Goal: Answer question/provide support: Share knowledge or assist other users

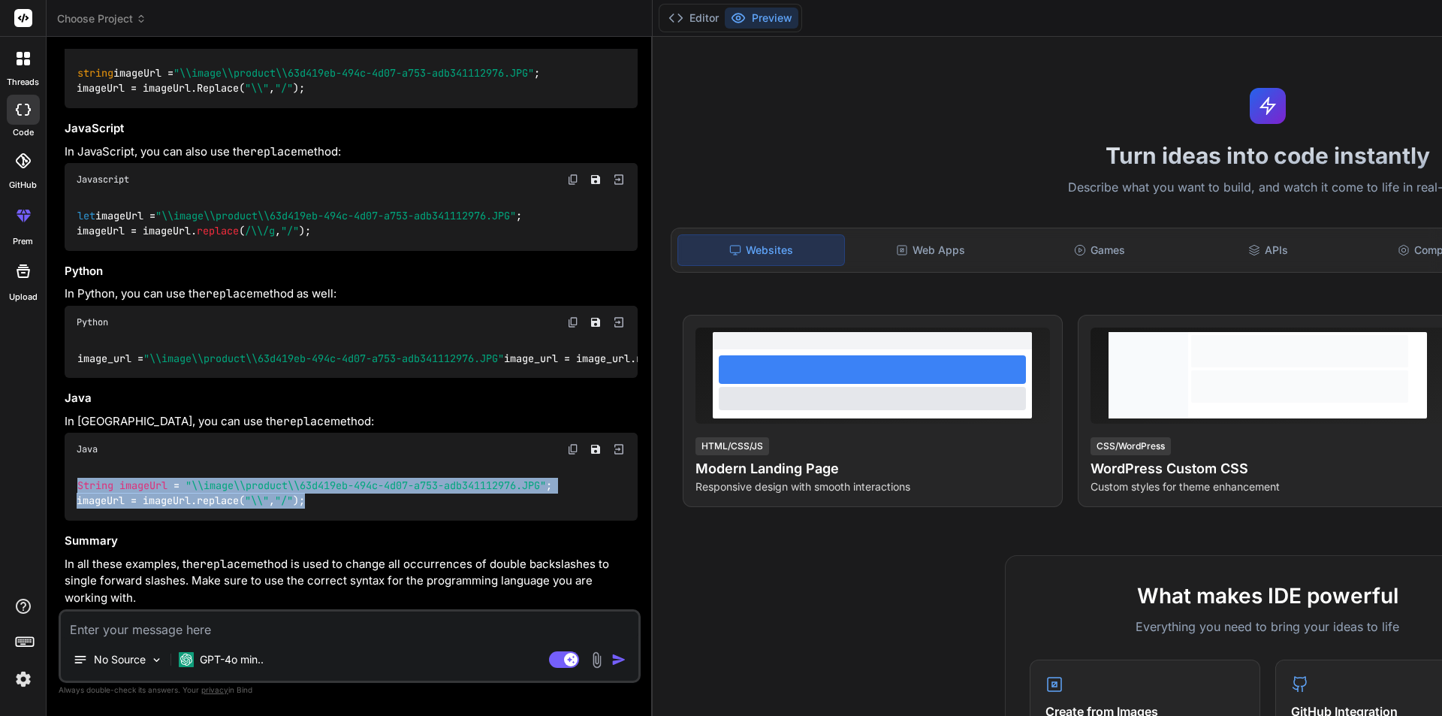
scroll to position [0, 155]
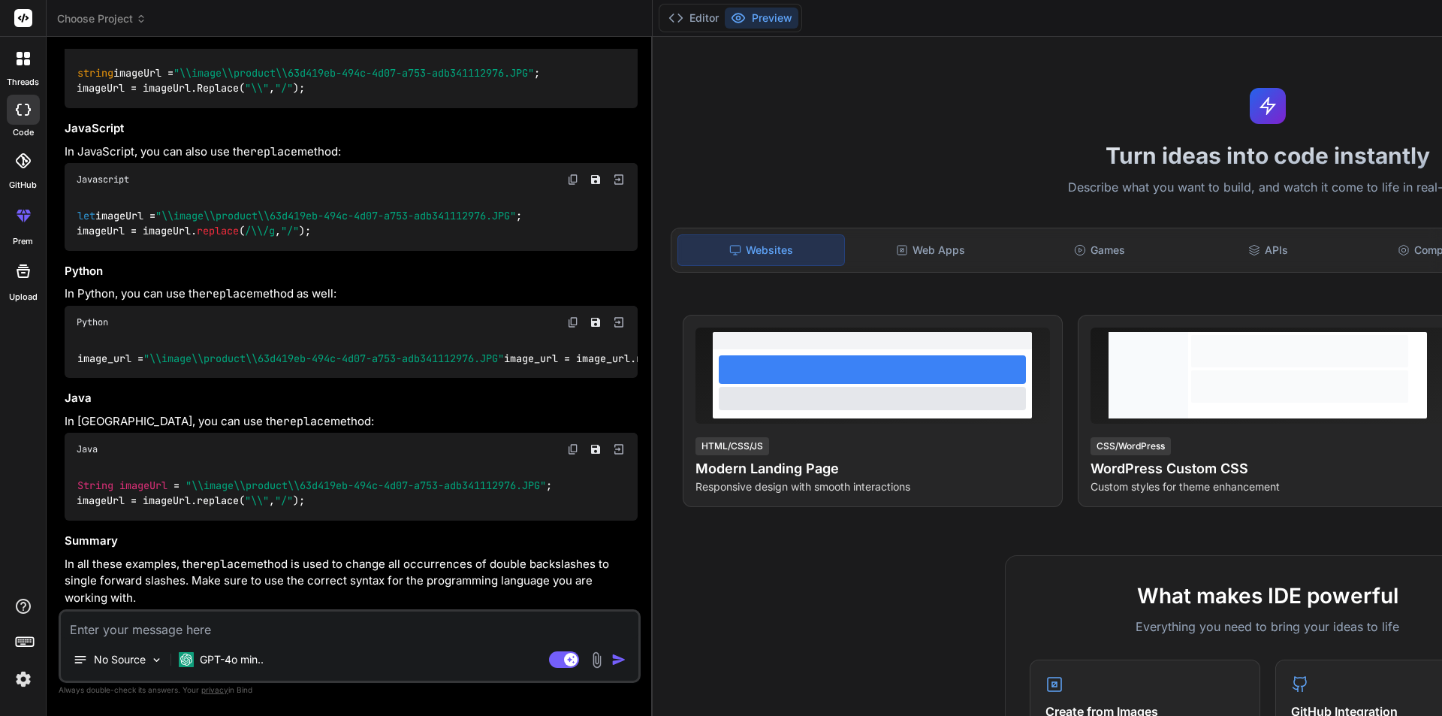
click at [308, 554] on div "To replace double backslashes ( \\ ) with a single forward slash ( / ) in a str…" at bounding box center [351, 260] width 573 height 691
click at [179, 631] on textarea at bounding box center [350, 624] width 578 height 27
paste textarea "public IActionResult Upsert(int? id) { ProductVM productVM = new() { CategoryLi…"
type textarea "public IActionResult Upsert(int? id) { ProductVM productVM = new() { CategoryLi…"
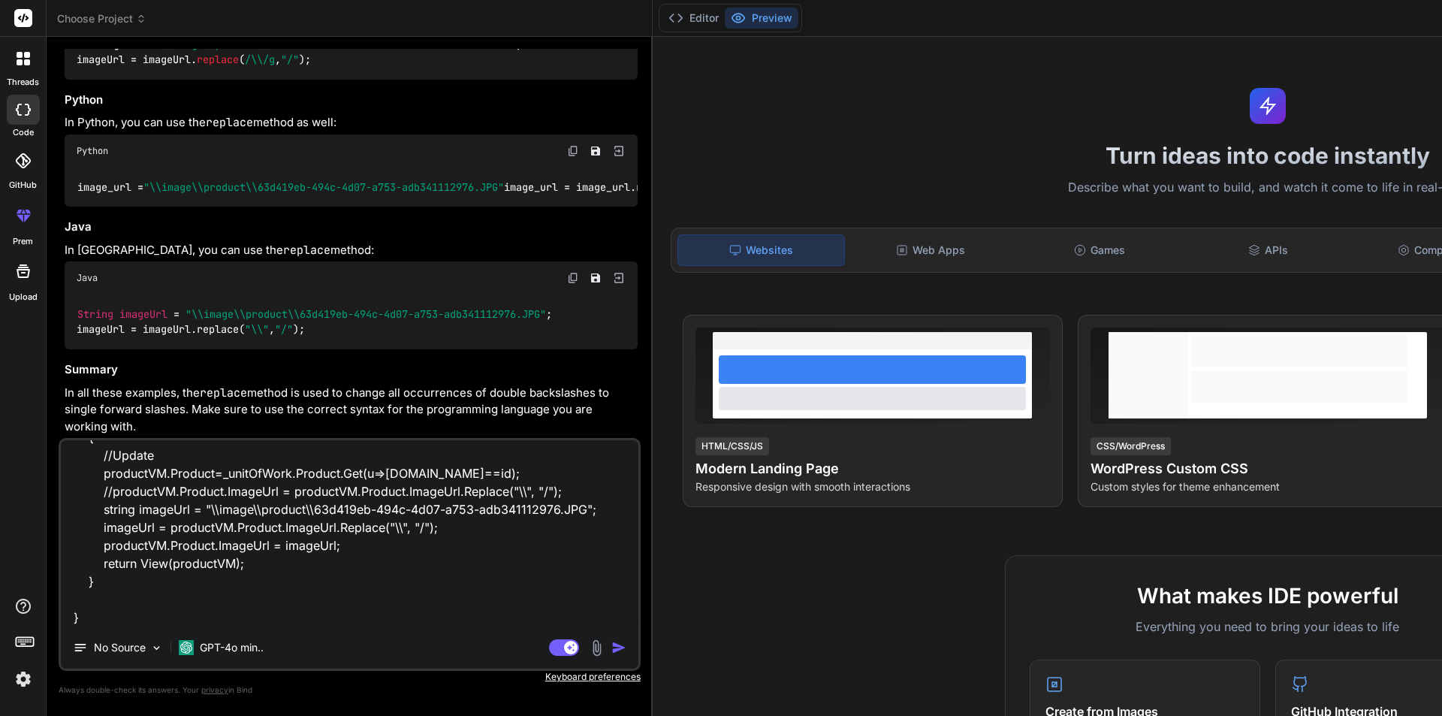
type textarea "x"
type textarea "public IActionResult Upsert(int? id) { ProductVM productVM = new() { CategoryLi…"
type textarea "x"
type textarea "public IActionResult Upsert(int? id) { ProductVM productVM = new() { CategoryLi…"
type textarea "x"
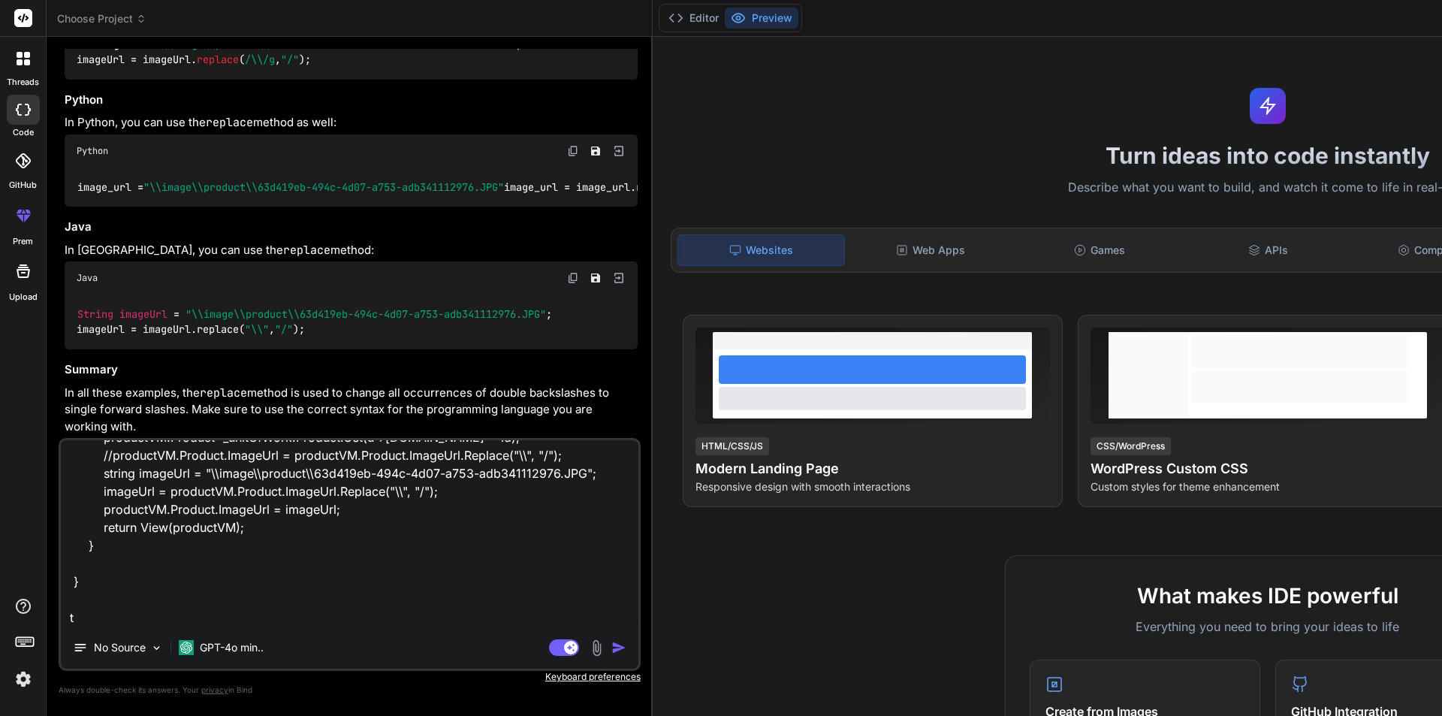
scroll to position [434, 0]
type textarea "public IActionResult Upsert(int? id) { ProductVM productVM = new() { CategoryLi…"
type textarea "x"
type textarea "public IActionResult Upsert(int? id) { ProductVM productVM = new() { CategoryLi…"
type textarea "x"
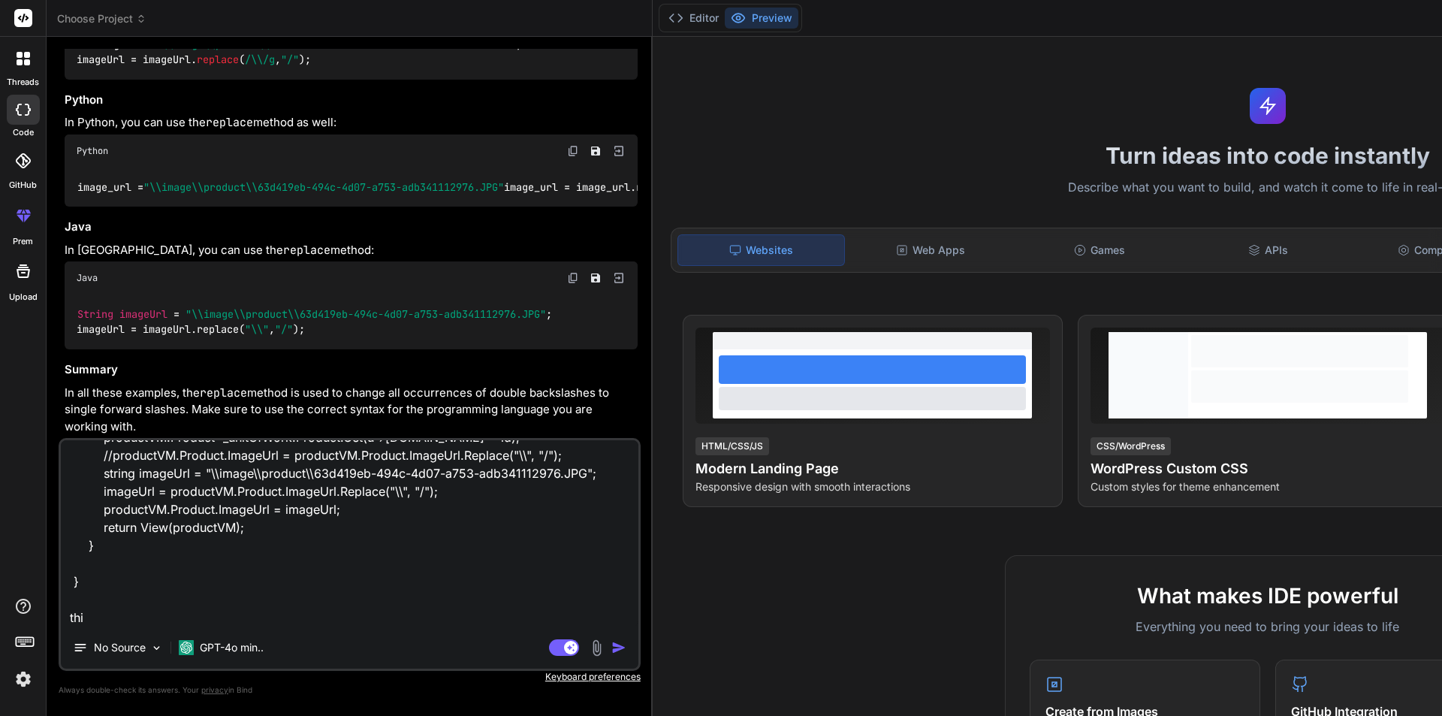
type textarea "public IActionResult Upsert(int? id) { ProductVM productVM = new() { CategoryLi…"
type textarea "x"
type textarea "public IActionResult Upsert(int? id) { ProductVM productVM = new() { CategoryLi…"
type textarea "x"
type textarea "public IActionResult Upsert(int? id) { ProductVM productVM = new() { CategoryLi…"
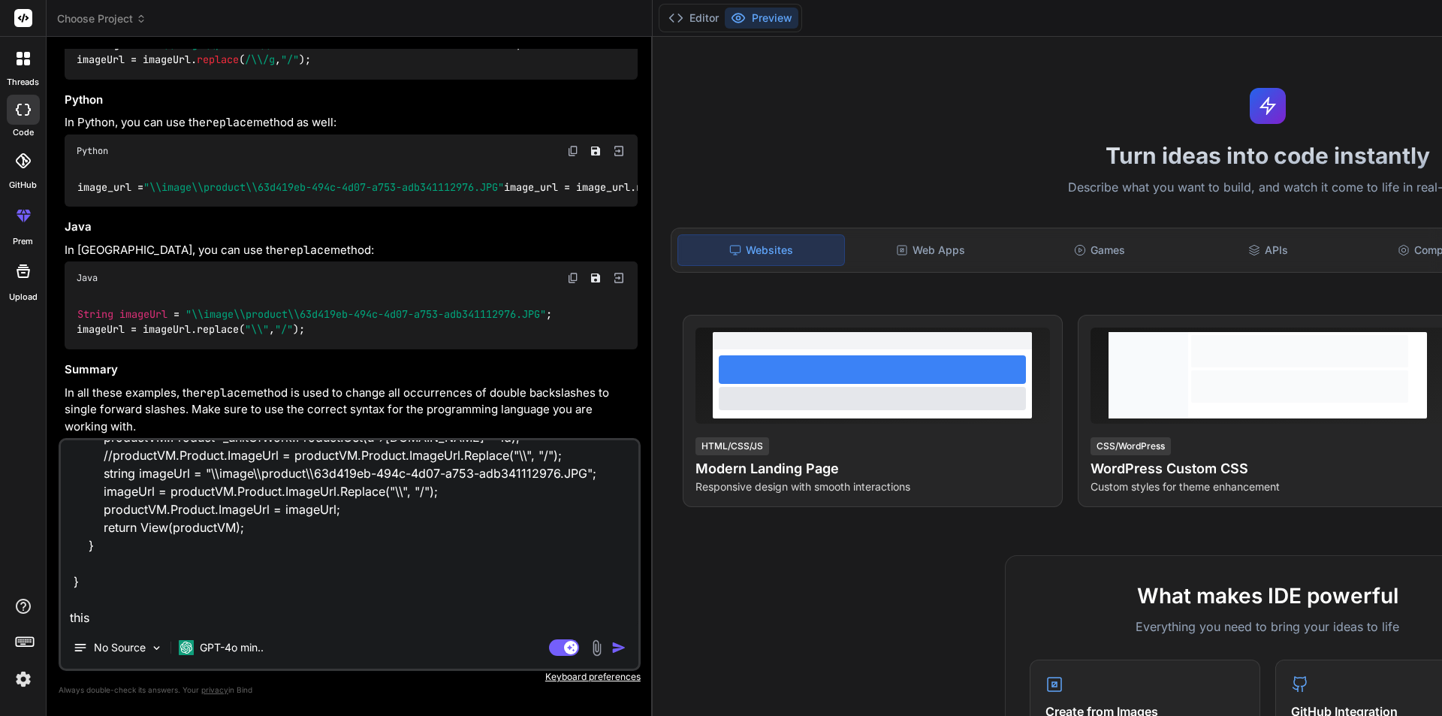
type textarea "x"
type textarea "public IActionResult Upsert(int? id) { ProductVM productVM = new() { CategoryLi…"
type textarea "x"
type textarea "public IActionResult Upsert(int? id) { ProductVM productVM = new() { CategoryLi…"
type textarea "x"
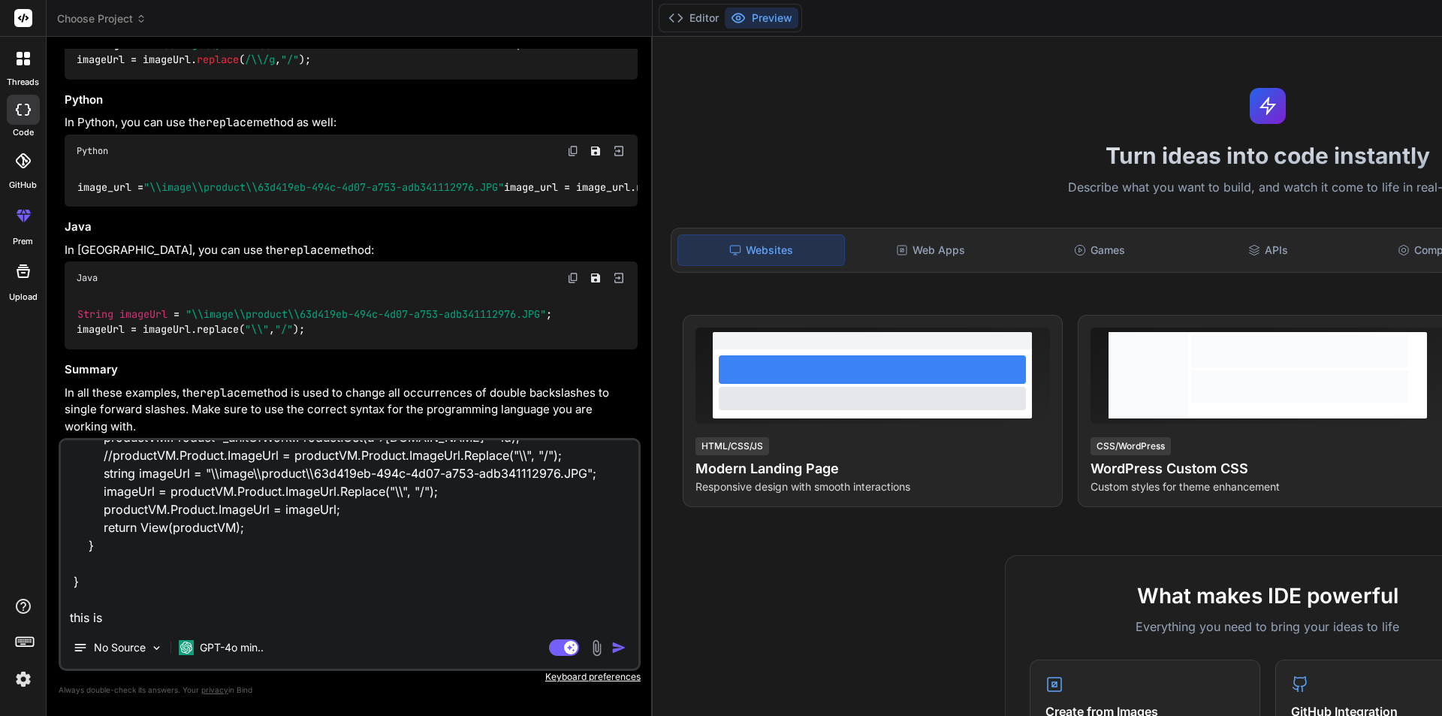
type textarea "public IActionResult Upsert(int? id) { ProductVM productVM = new() { CategoryLi…"
type textarea "x"
type textarea "public IActionResult Upsert(int? id) { ProductVM productVM = new() { CategoryLi…"
type textarea "x"
type textarea "public IActionResult Upsert(int? id) { ProductVM productVM = new() { CategoryLi…"
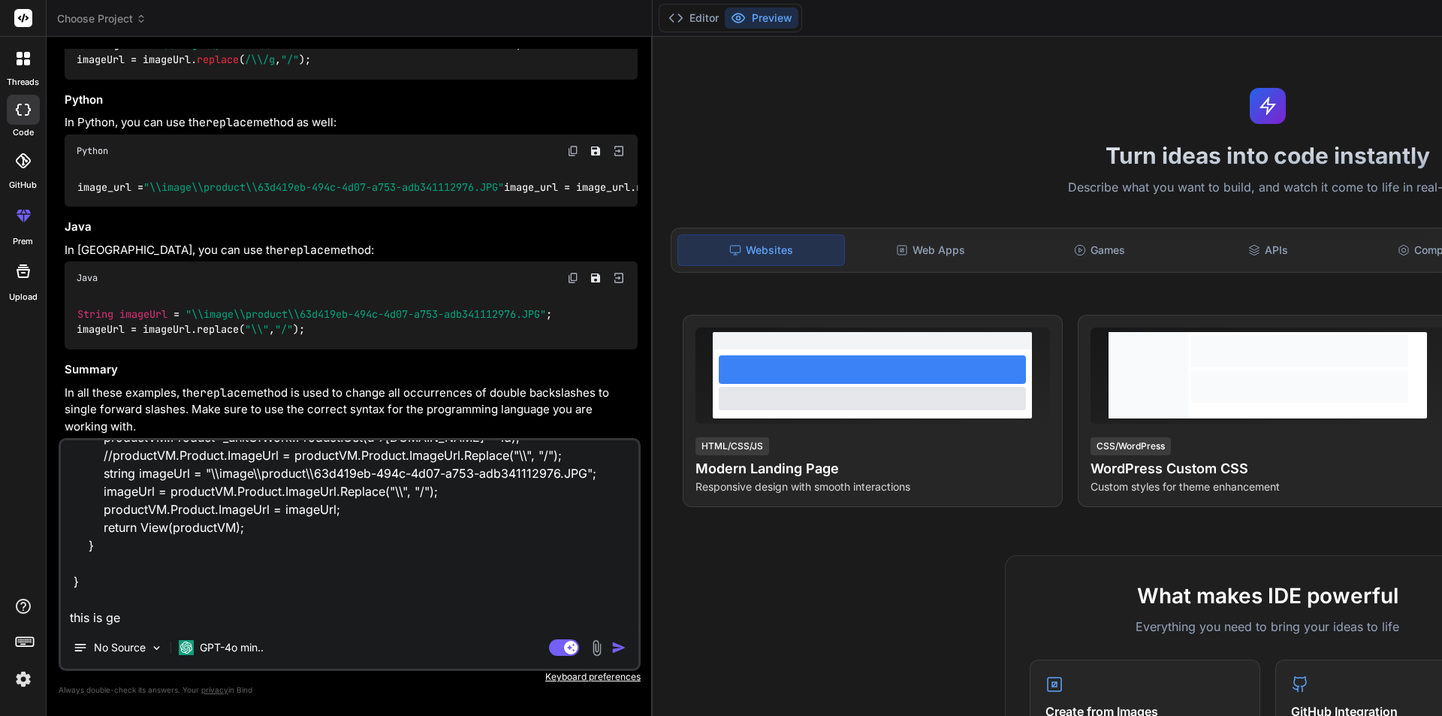
type textarea "x"
type textarea "public IActionResult Upsert(int? id) { ProductVM productVM = new() { CategoryLi…"
type textarea "x"
type textarea "public IActionResult Upsert(int? id) { ProductVM productVM = new() { CategoryLi…"
type textarea "x"
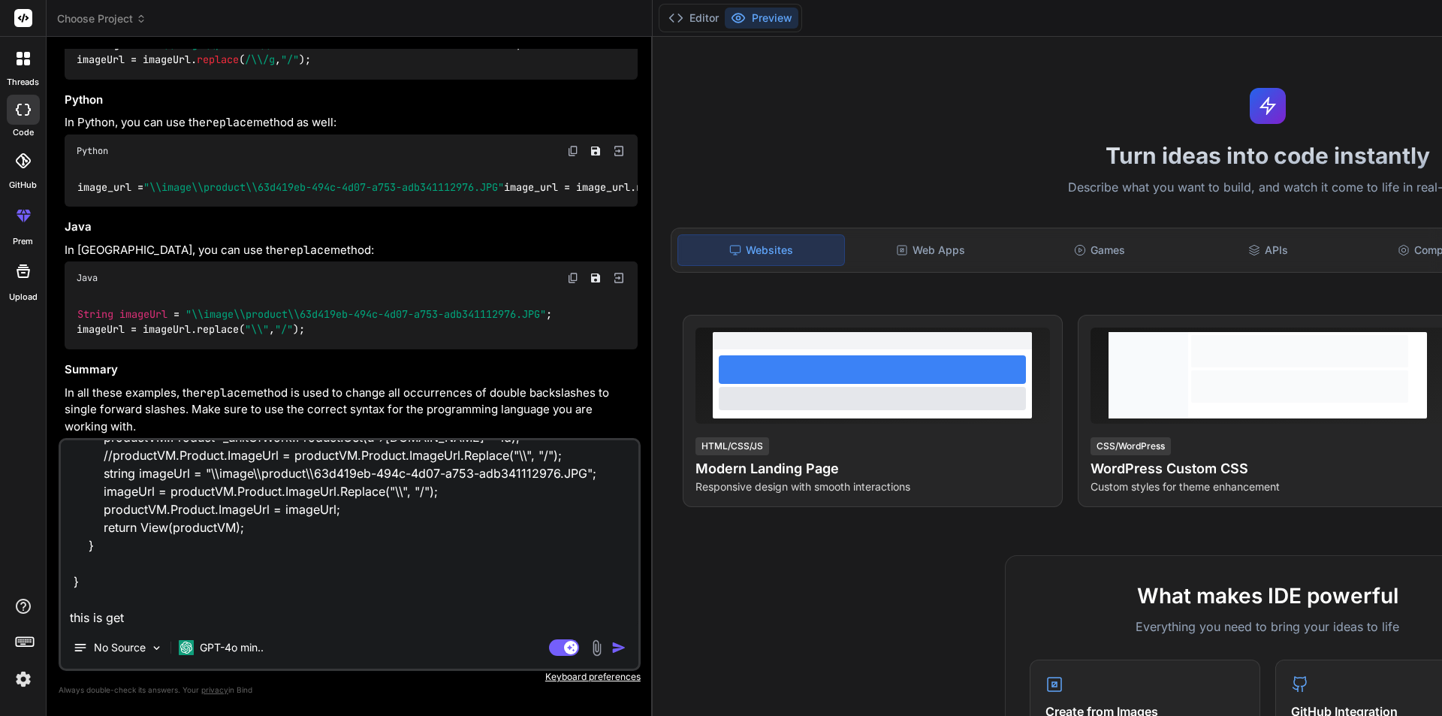
type textarea "public IActionResult Upsert(int? id) { ProductVM productVM = new() { CategoryLi…"
type textarea "x"
type textarea "public IActionResult Upsert(int? id) { ProductVM productVM = new() { CategoryLi…"
type textarea "x"
type textarea "public IActionResult Upsert(int? id) { ProductVM productVM = new() { CategoryLi…"
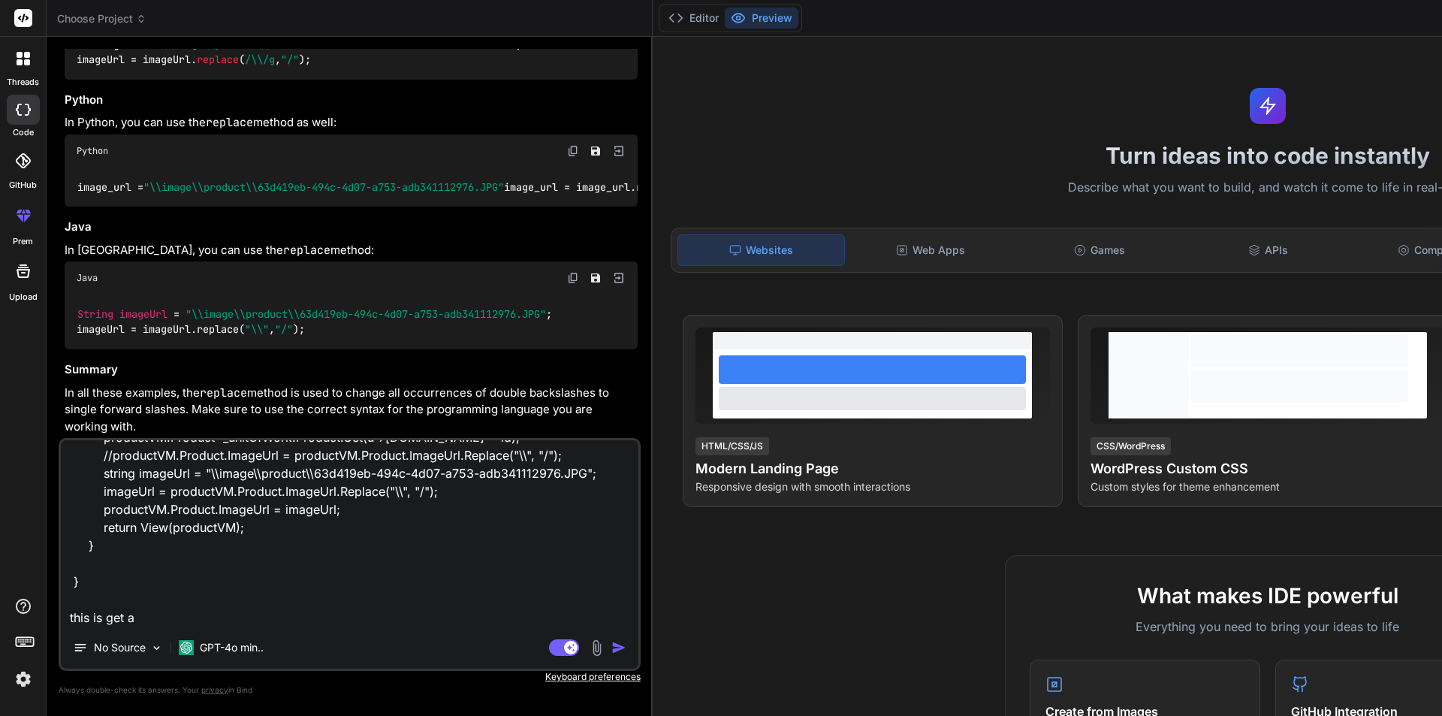
type textarea "x"
type textarea "public IActionResult Upsert(int? id) { ProductVM productVM = new() { CategoryLi…"
type textarea "x"
type textarea "public IActionResult Upsert(int? id) { ProductVM productVM = new() { CategoryLi…"
type textarea "x"
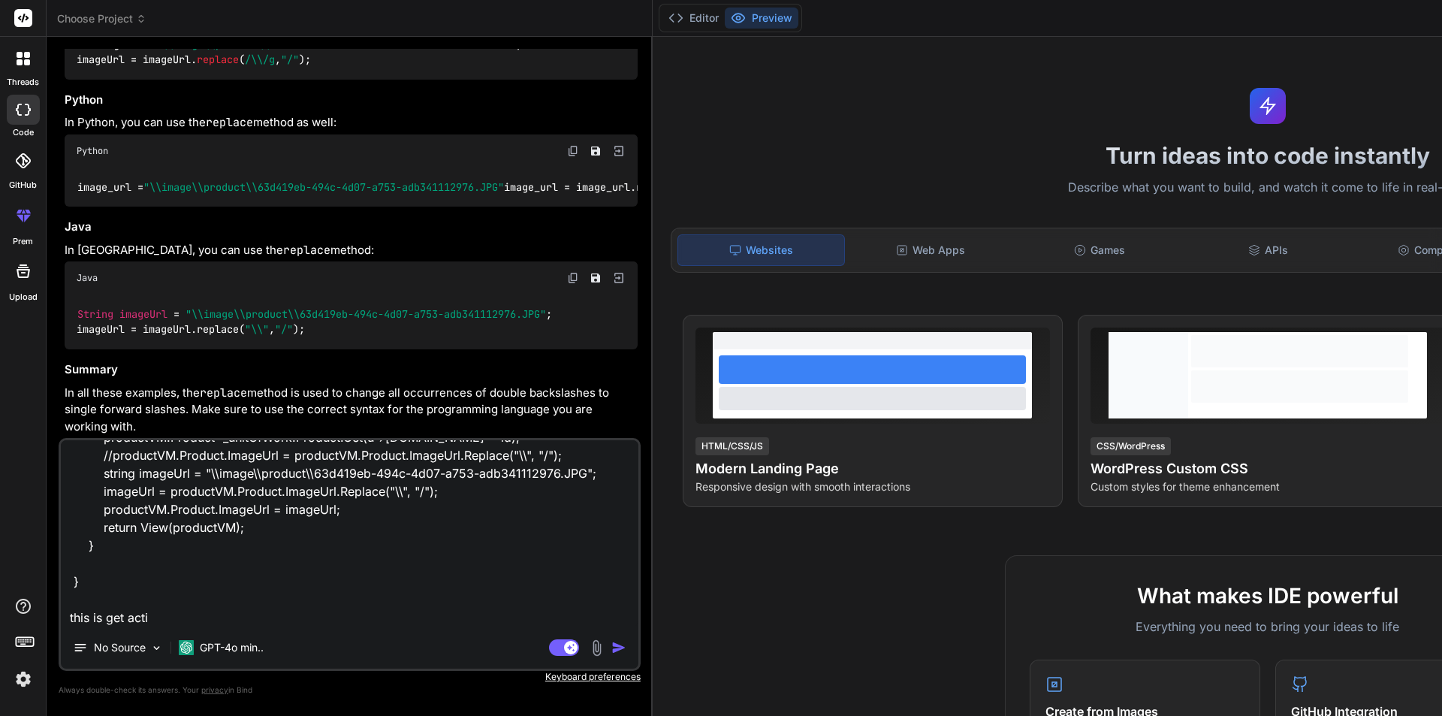
type textarea "public IActionResult Upsert(int? id) { ProductVM productVM = new() { CategoryLi…"
type textarea "x"
type textarea "public IActionResult Upsert(int? id) { ProductVM productVM = new() { CategoryLi…"
type textarea "x"
type textarea "public IActionResult Upsert(int? id) { ProductVM productVM = new() { CategoryLi…"
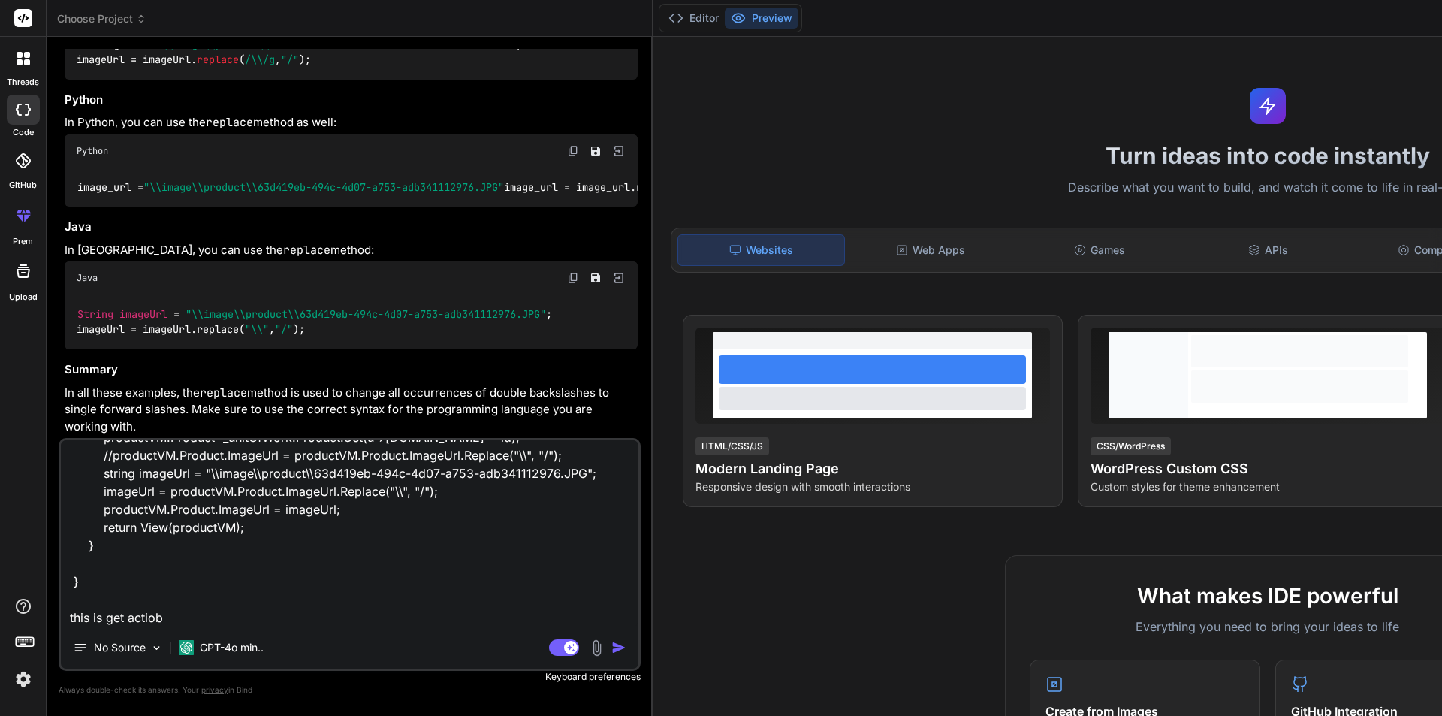
type textarea "x"
type textarea "public IActionResult Upsert(int? id) { ProductVM productVM = new() { CategoryLi…"
type textarea "x"
type textarea "public IActionResult Upsert(int? id) { ProductVM productVM = new() { CategoryLi…"
type textarea "x"
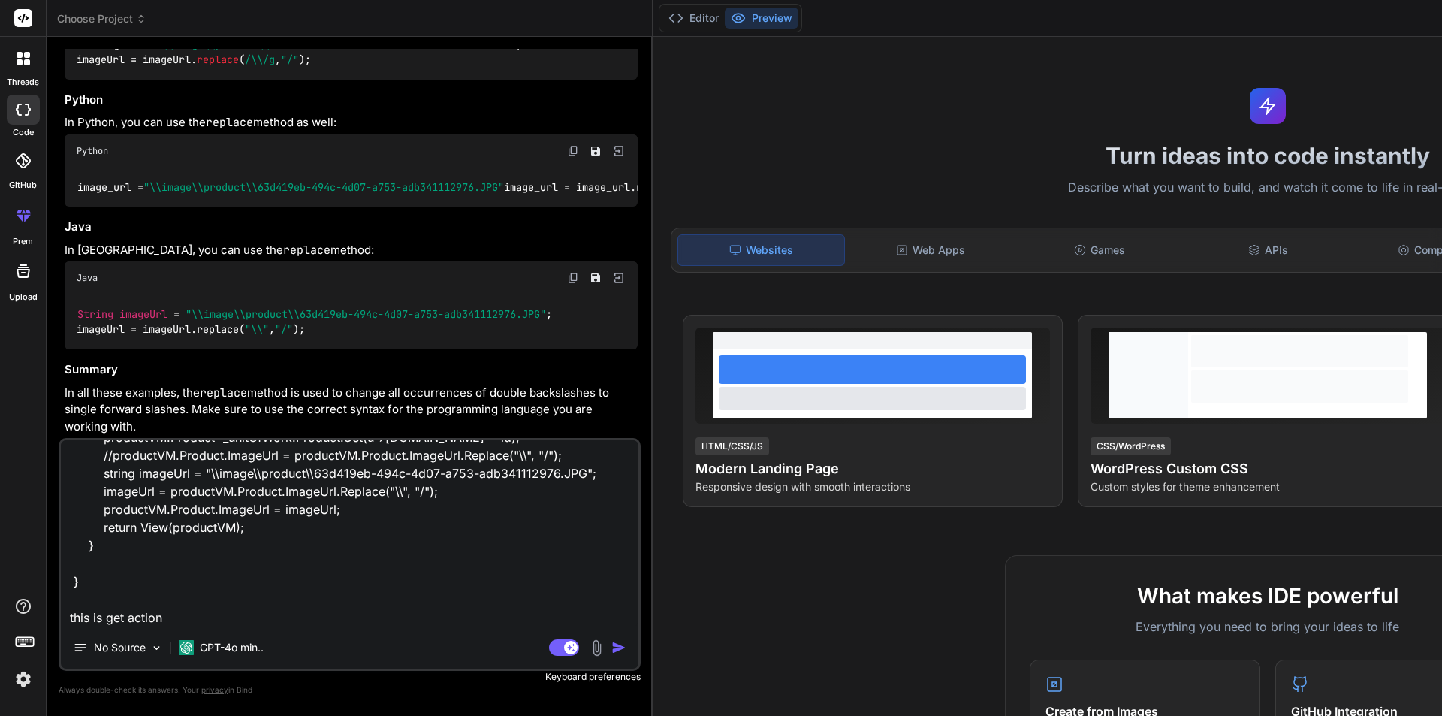
type textarea "public IActionResult Upsert(int? id) { ProductVM productVM = new() { CategoryLi…"
type textarea "x"
type textarea "public IActionResult Upsert(int? id) { ProductVM productVM = new() { CategoryLi…"
type textarea "x"
type textarea "public IActionResult Upsert(int? id) { ProductVM productVM = new() { CategoryLi…"
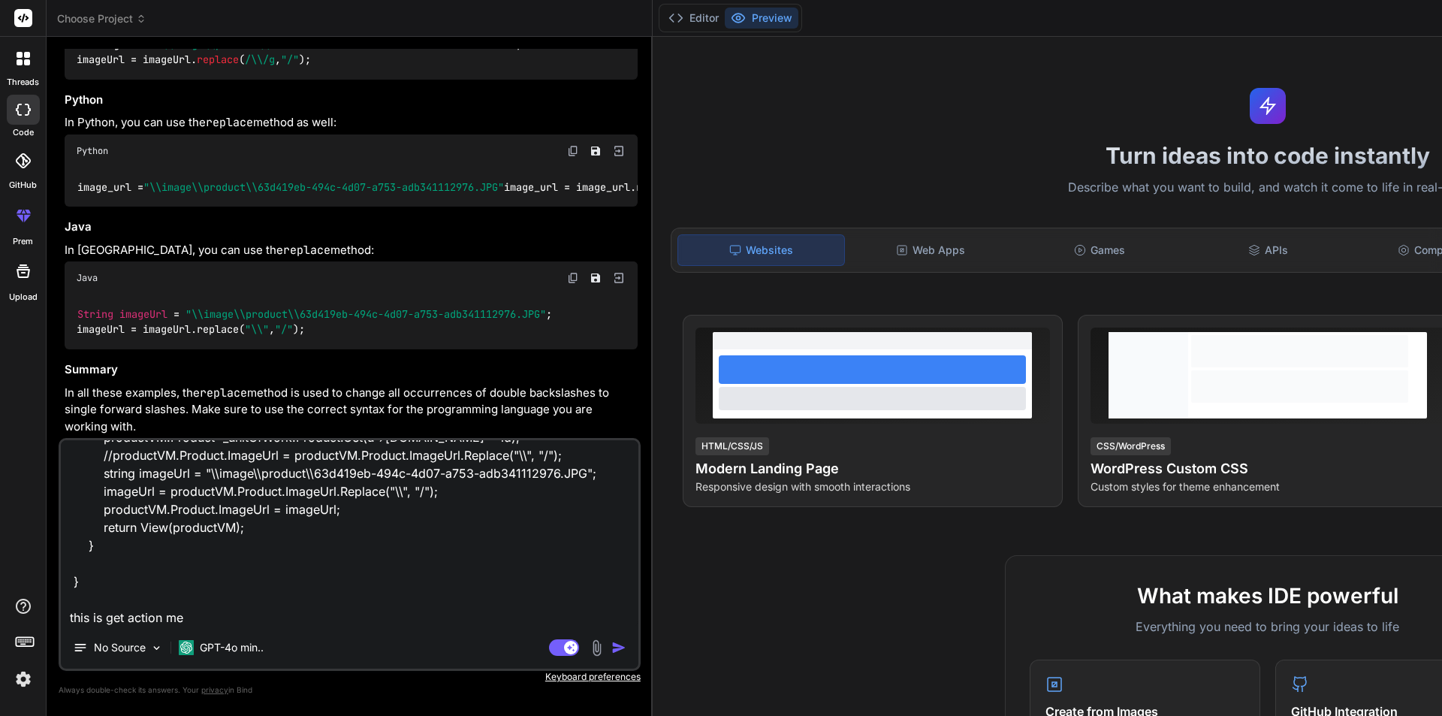
type textarea "x"
type textarea "public IActionResult Upsert(int? id) { ProductVM productVM = new() { CategoryLi…"
type textarea "x"
type textarea "public IActionResult Upsert(int? id) { ProductVM productVM = new() { CategoryLi…"
type textarea "x"
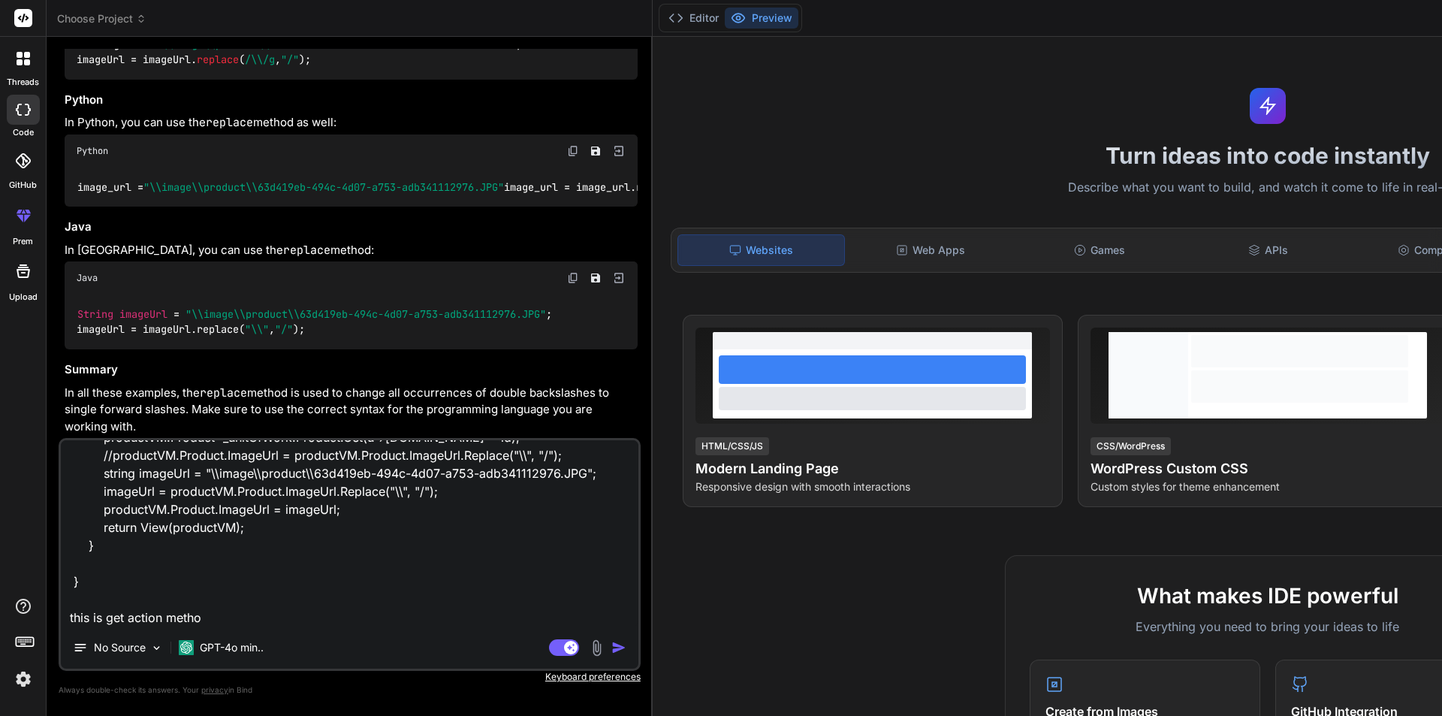
type textarea "public IActionResult Upsert(int? id) { ProductVM productVM = new() { CategoryLi…"
type textarea "x"
type textarea "public IActionResult Upsert(int? id) { ProductVM productVM = new() { CategoryLi…"
type textarea "x"
type textarea "public IActionResult Upsert(int? id) { ProductVM productVM = new() { CategoryLi…"
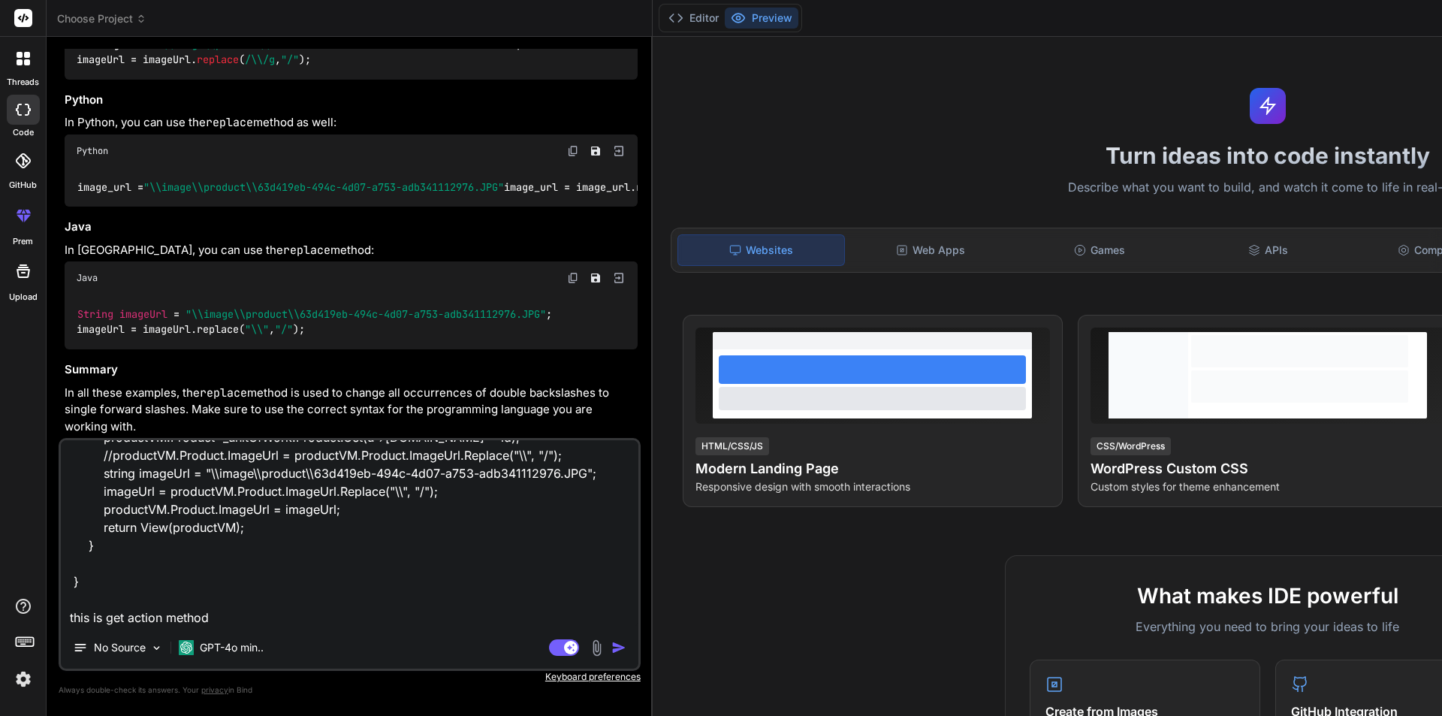
type textarea "x"
type textarea "public IActionResult Upsert(int? id) { ProductVM productVM = new() { CategoryLi…"
type textarea "x"
type textarea "public IActionResult Upsert(int? id) { ProductVM productVM = new() { CategoryLi…"
type textarea "x"
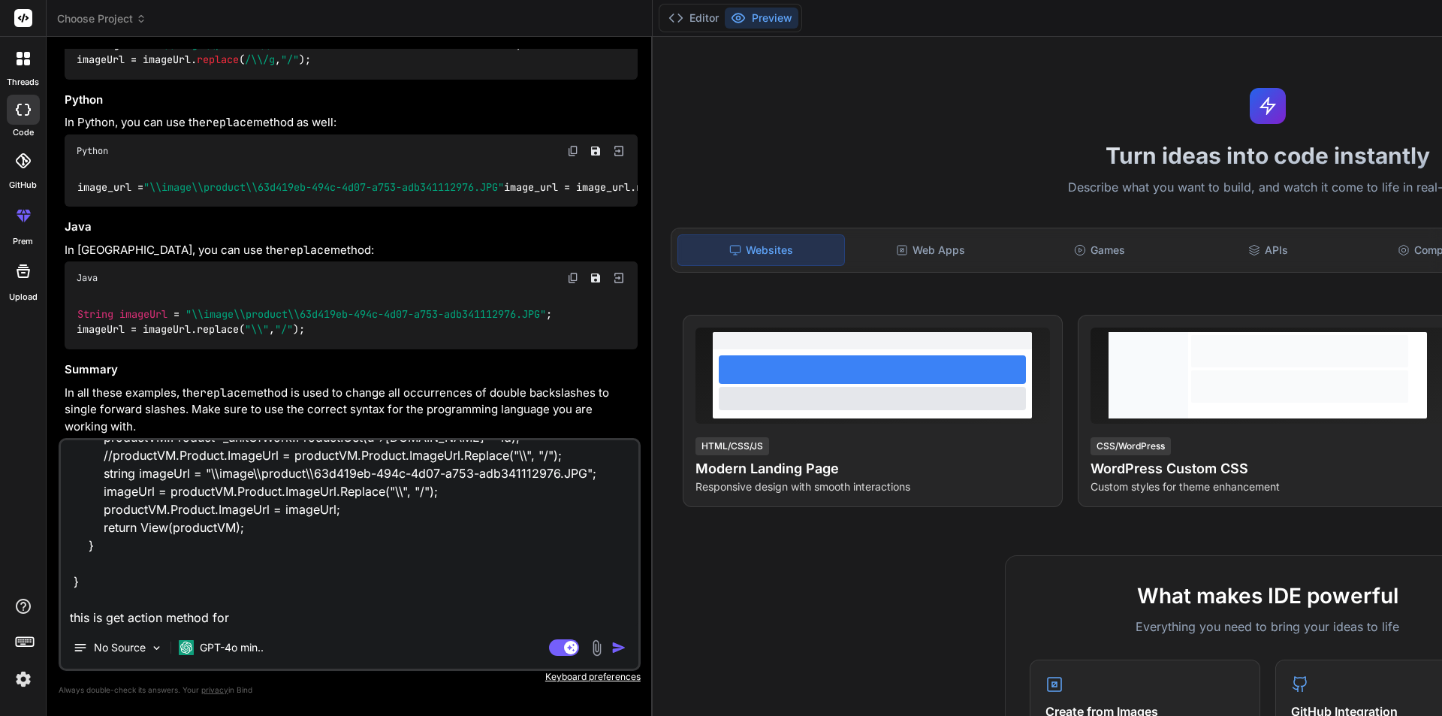
type textarea "public IActionResult Upsert(int? id) { ProductVM productVM = new() { CategoryLi…"
type textarea "x"
type textarea "public IActionResult Upsert(int? id) { ProductVM productVM = new() { CategoryLi…"
type textarea "x"
type textarea "public IActionResult Upsert(int? id) { ProductVM productVM = new() { CategoryLi…"
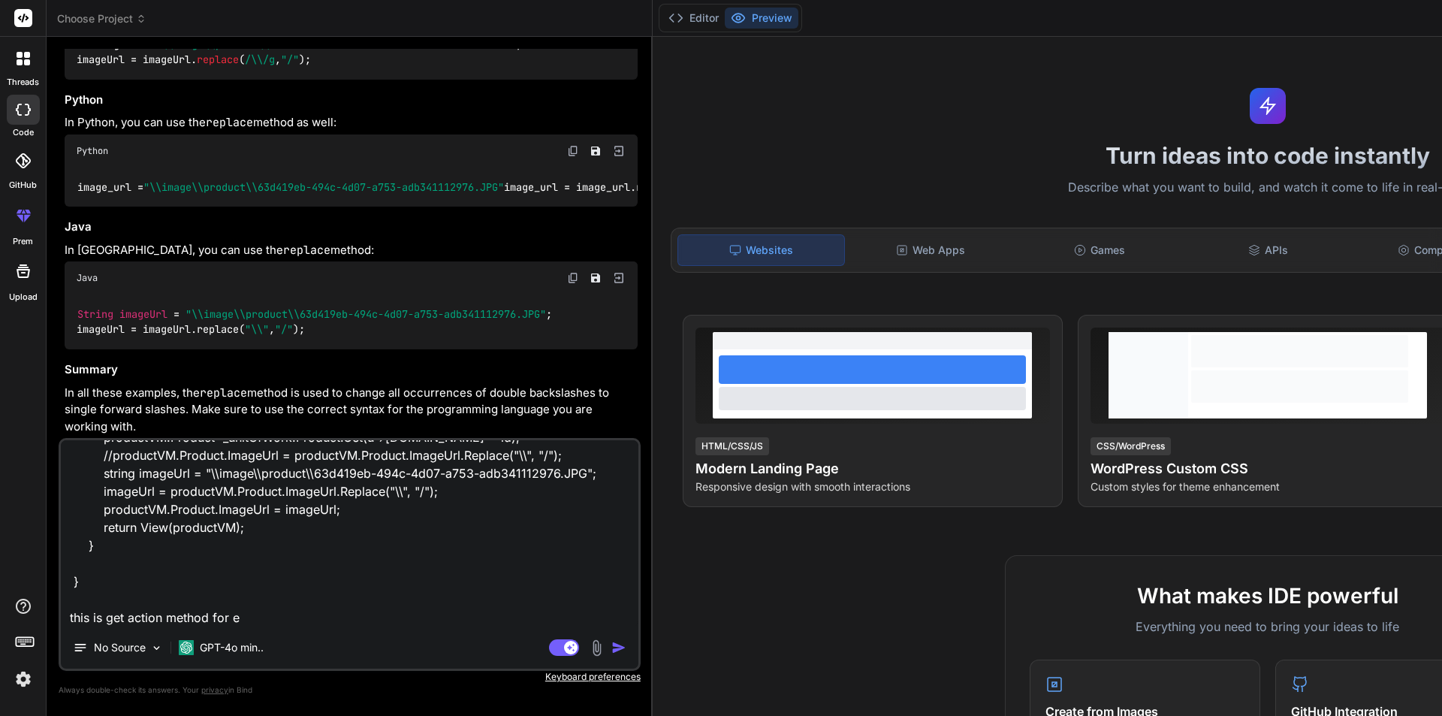
type textarea "x"
type textarea "public IActionResult Upsert(int? id) { ProductVM productVM = new() { CategoryLi…"
type textarea "x"
type textarea "public IActionResult Upsert(int? id) { ProductVM productVM = new() { CategoryLi…"
type textarea "x"
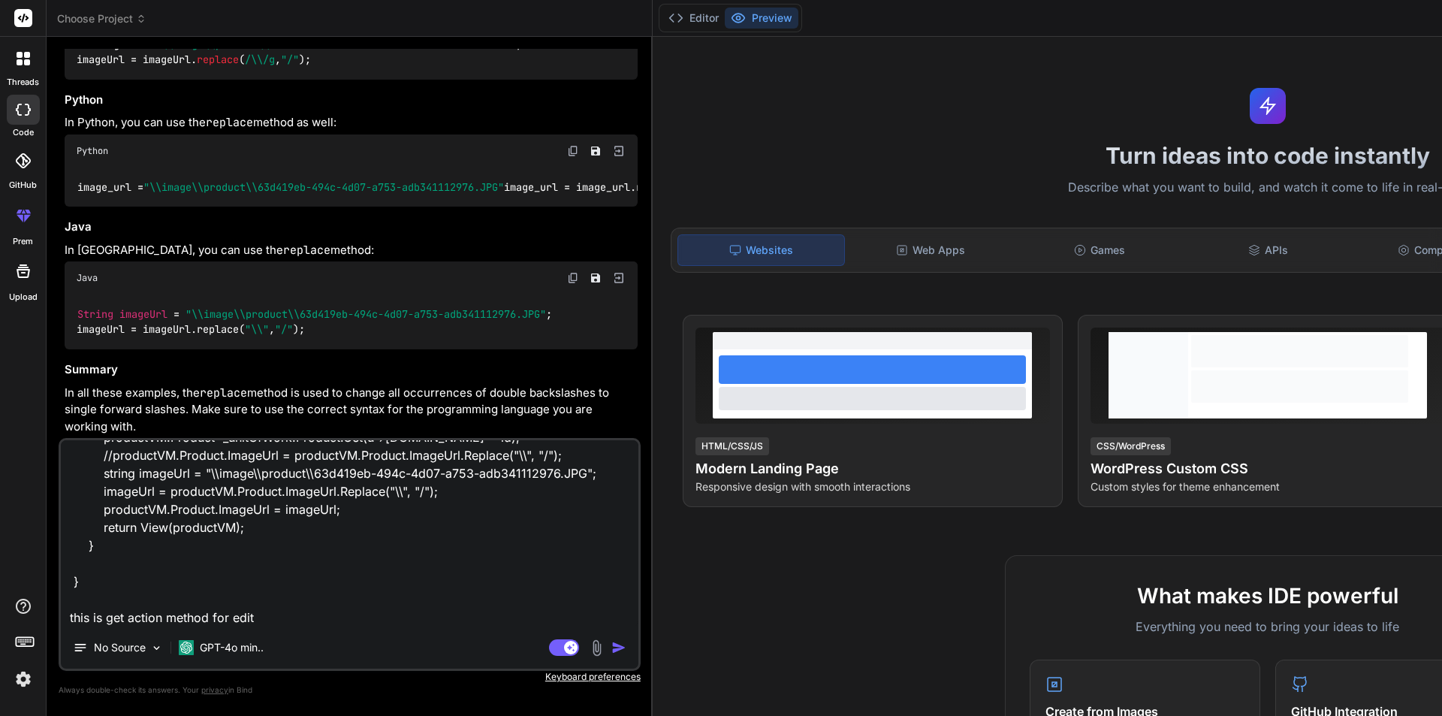
type textarea "public IActionResult Upsert(int? id) { ProductVM productVM = new() { CategoryLi…"
type textarea "x"
type textarea "public IActionResult Upsert(int? id) { ProductVM productVM = new() { CategoryLi…"
type textarea "x"
type textarea "public IActionResult Upsert(int? id) { ProductVM productVM = new() { CategoryLi…"
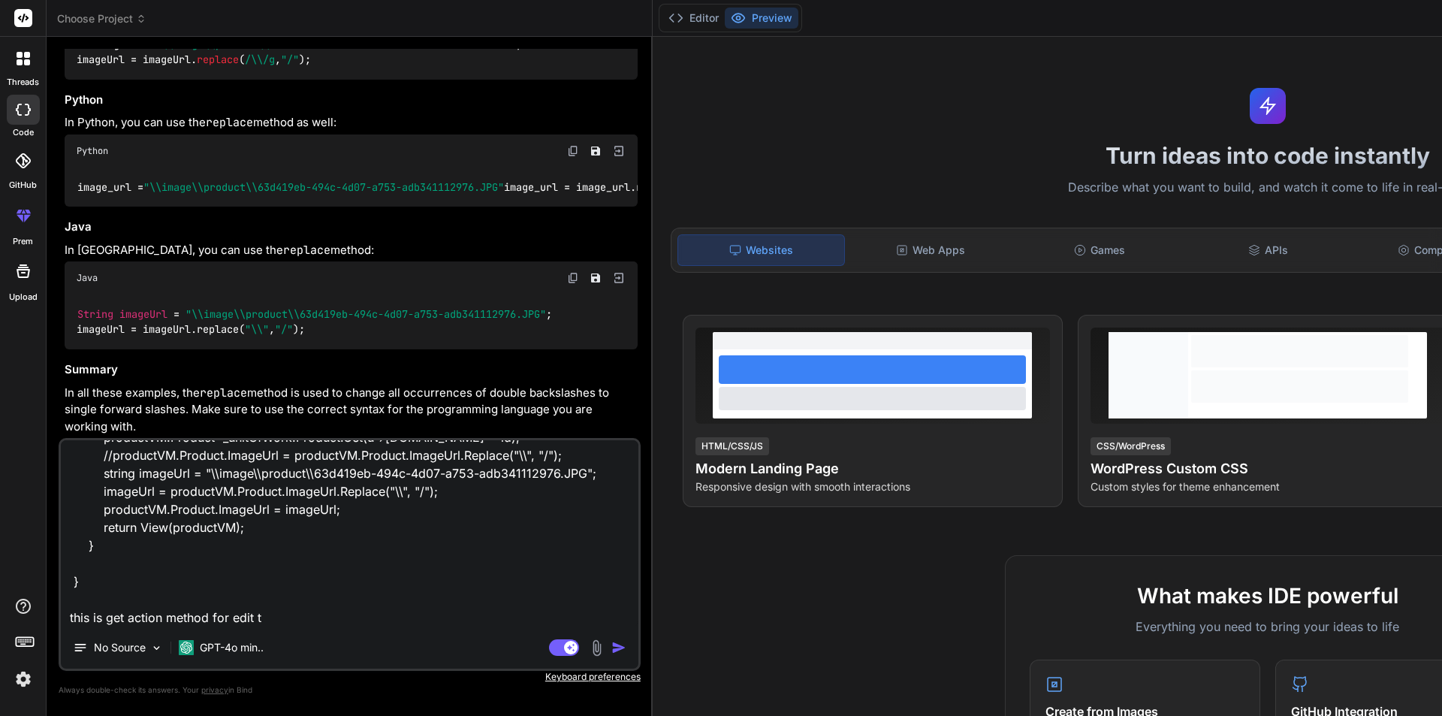
type textarea "x"
type textarea "public IActionResult Upsert(int? id) { ProductVM productVM = new() { CategoryLi…"
type textarea "x"
type textarea "public IActionResult Upsert(int? id) { ProductVM productVM = new() { CategoryLi…"
type textarea "x"
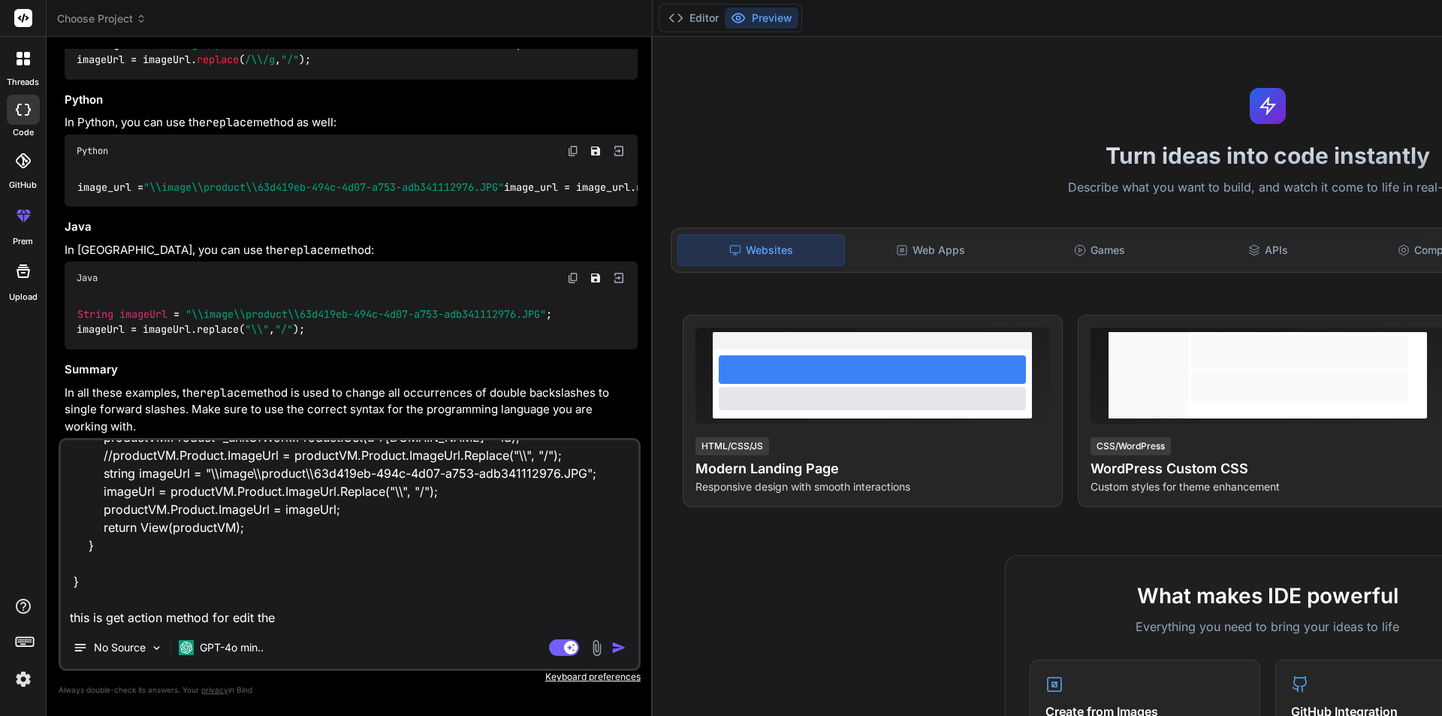
type textarea "public IActionResult Upsert(int? id) { ProductVM productVM = new() { CategoryLi…"
type textarea "x"
type textarea "public IActionResult Upsert(int? id) { ProductVM productVM = new() { CategoryLi…"
type textarea "x"
type textarea "public IActionResult Upsert(int? id) { ProductVM productVM = new() { CategoryLi…"
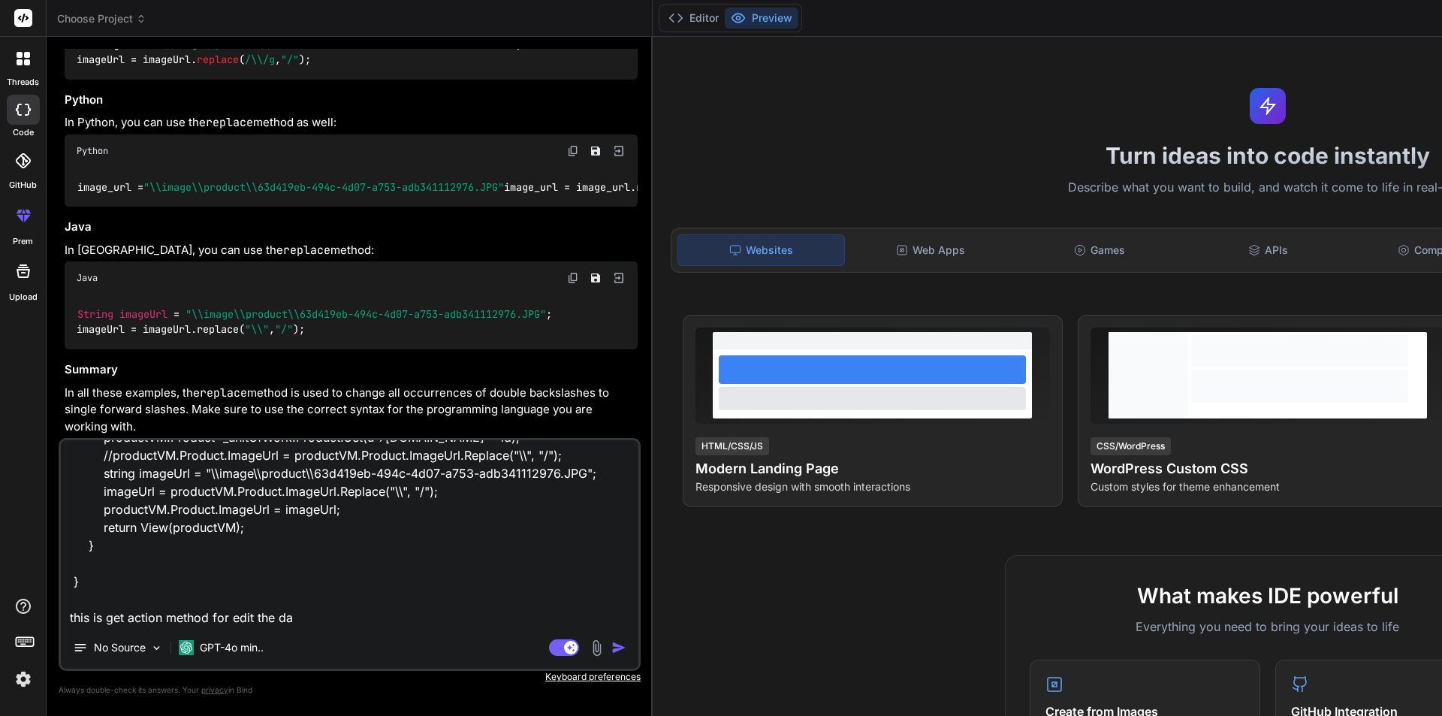
type textarea "x"
type textarea "public IActionResult Upsert(int? id) { ProductVM productVM = new() { CategoryLi…"
type textarea "x"
type textarea "public IActionResult Upsert(int? id) { ProductVM productVM = new() { CategoryLi…"
type textarea "x"
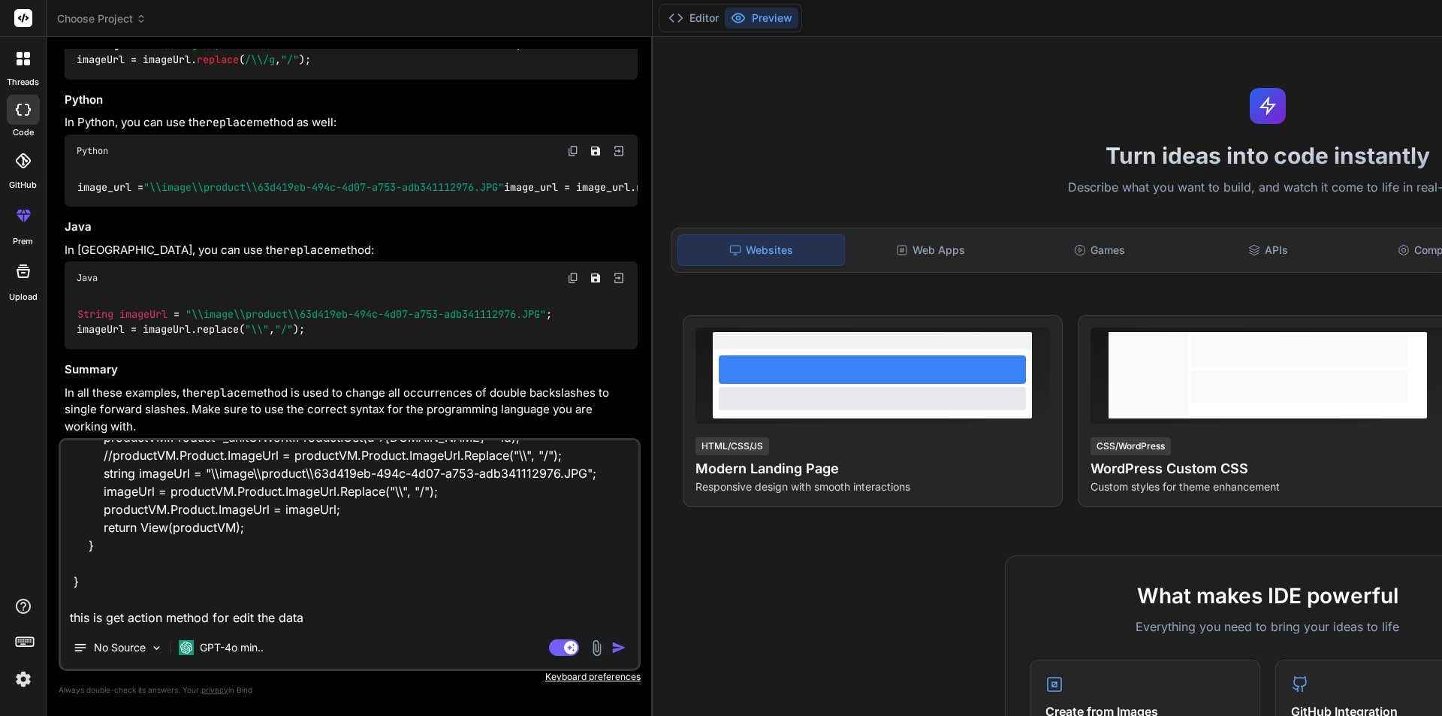
type textarea "public IActionResult Upsert(int? id) { ProductVM productVM = new() { CategoryLi…"
type textarea "x"
type textarea "public IActionResult Upsert(int? id) { ProductVM productVM = new() { CategoryLi…"
type textarea "x"
type textarea "public IActionResult Upsert(int? id) { ProductVM productVM = new() { CategoryLi…"
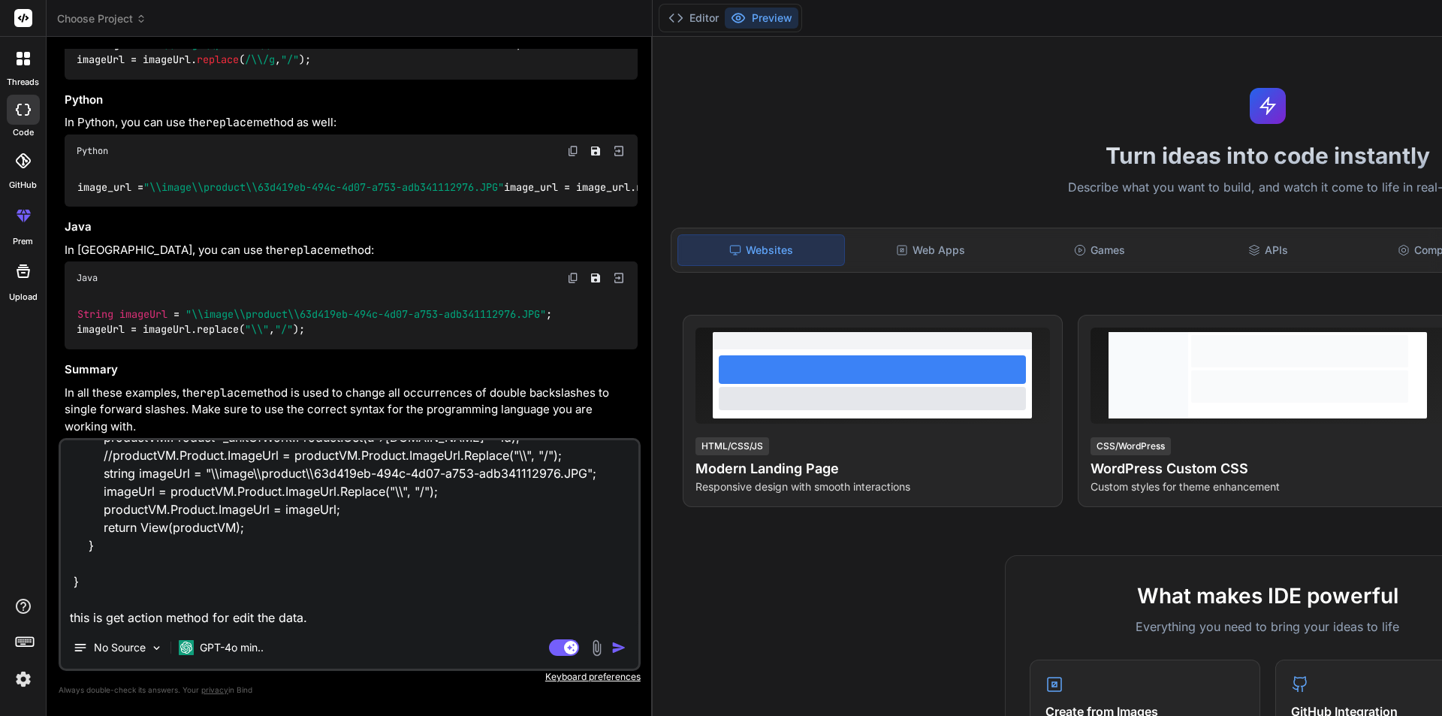
type textarea "x"
type textarea "public IActionResult Upsert(int? id) { ProductVM productVM = new() { CategoryLi…"
type textarea "x"
type textarea "public IActionResult Upsert(int? id) { ProductVM productVM = new() { CategoryLi…"
type textarea "x"
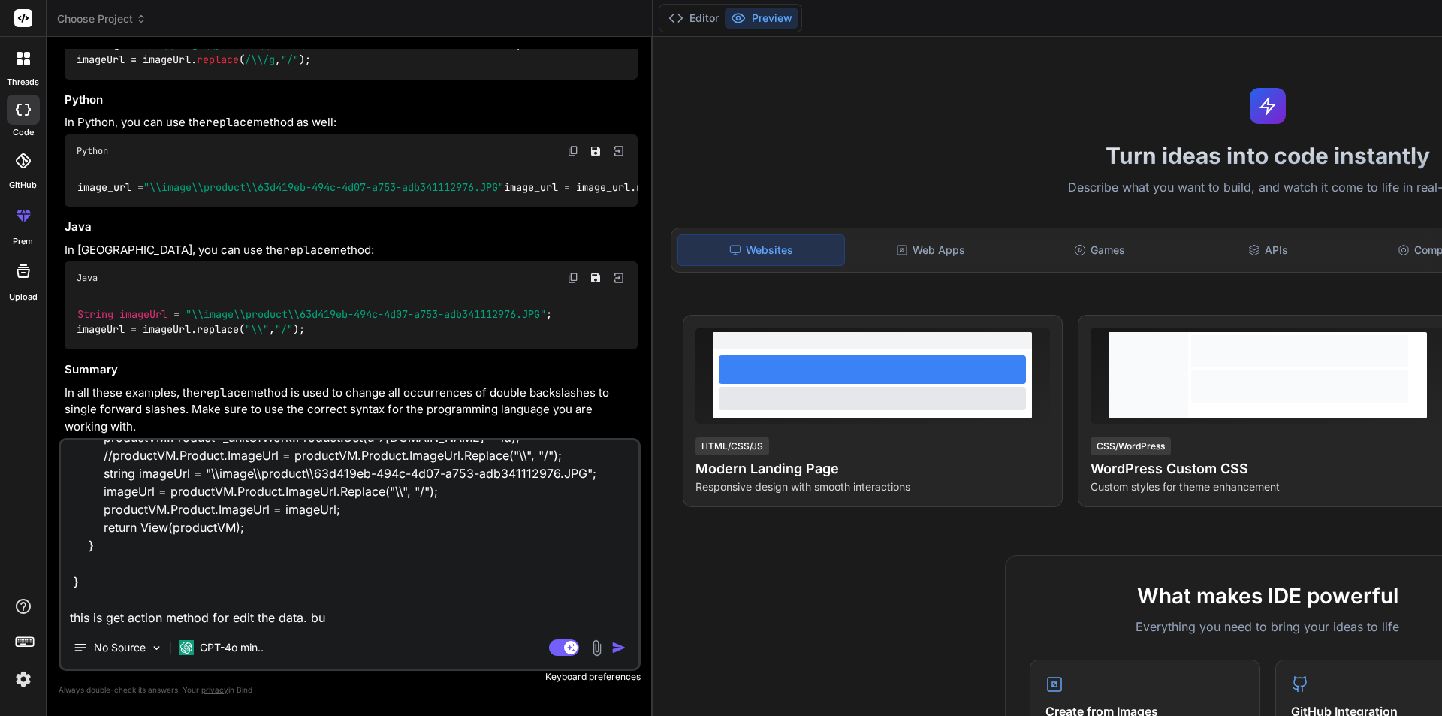
type textarea "public IActionResult Upsert(int? id) { ProductVM productVM = new() { CategoryLi…"
type textarea "x"
type textarea "public IActionResult Upsert(int? id) { ProductVM productVM = new() { CategoryLi…"
type textarea "x"
type textarea "public IActionResult Upsert(int? id) { ProductVM productVM = new() { CategoryLi…"
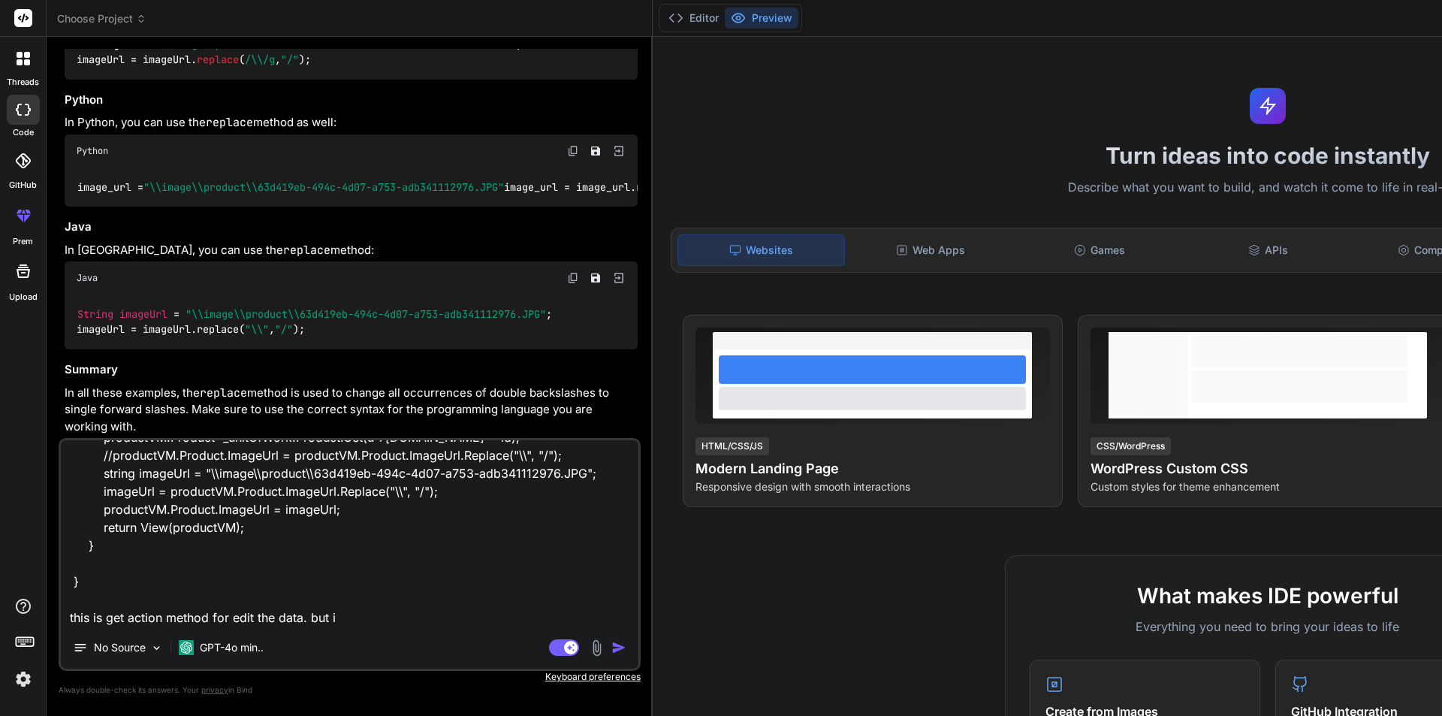
type textarea "x"
type textarea "public IActionResult Upsert(int? id) { ProductVM productVM = new() { CategoryLi…"
type textarea "x"
type textarea "public IActionResult Upsert(int? id) { ProductVM productVM = new() { CategoryLi…"
type textarea "x"
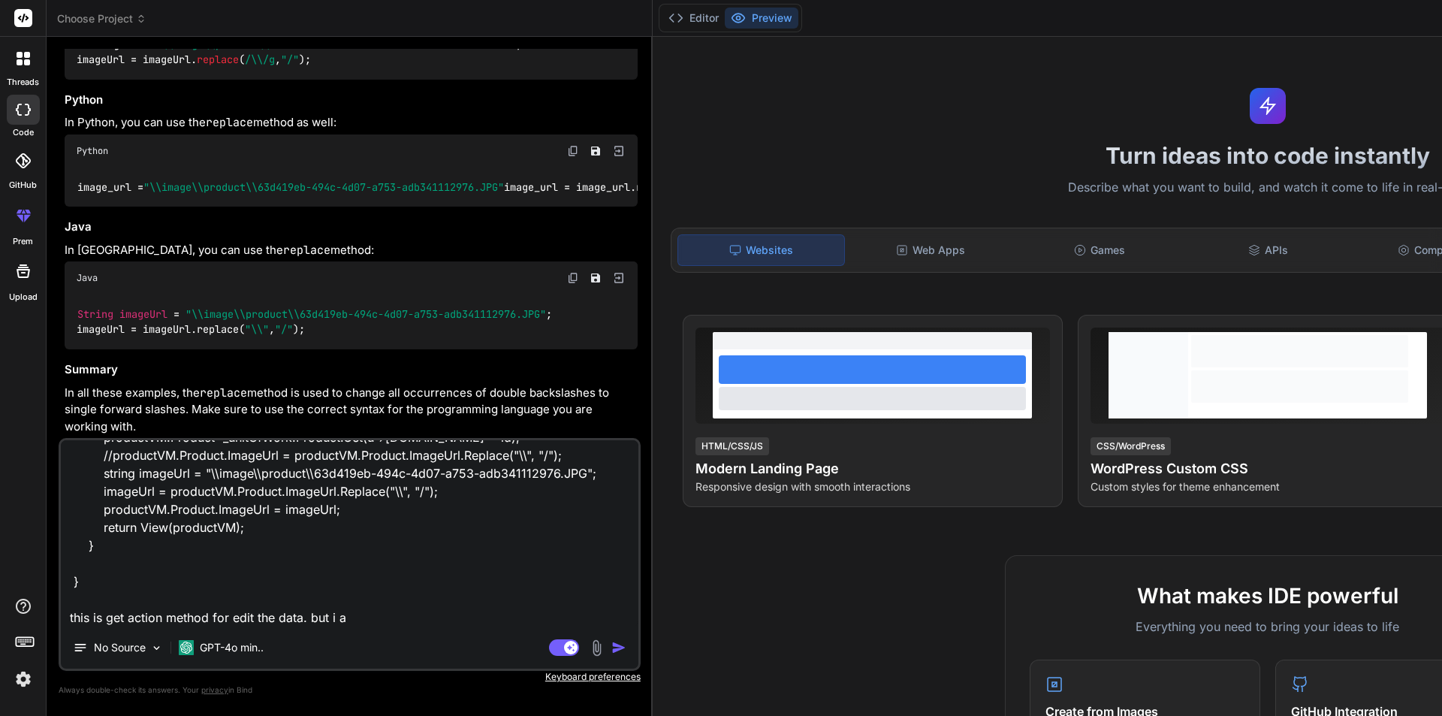
type textarea "public IActionResult Upsert(int? id) { ProductVM productVM = new() { CategoryLi…"
type textarea "x"
type textarea "public IActionResult Upsert(int? id) { ProductVM productVM = new() { CategoryLi…"
type textarea "x"
type textarea "public IActionResult Upsert(int? id) { ProductVM productVM = new() { CategoryLi…"
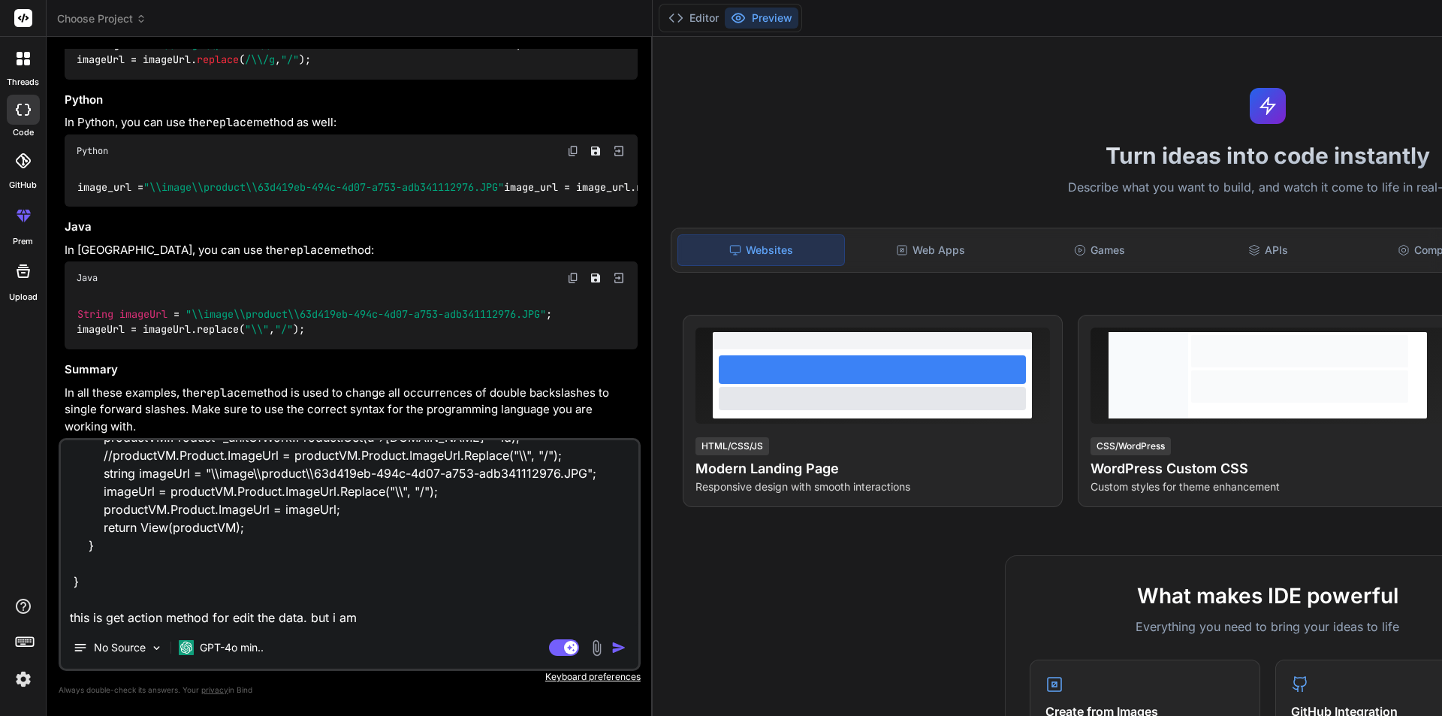
type textarea "x"
type textarea "public IActionResult Upsert(int? id) { ProductVM productVM = new() { CategoryLi…"
type textarea "x"
type textarea "public IActionResult Upsert(int? id) { ProductVM productVM = new() { CategoryLi…"
type textarea "x"
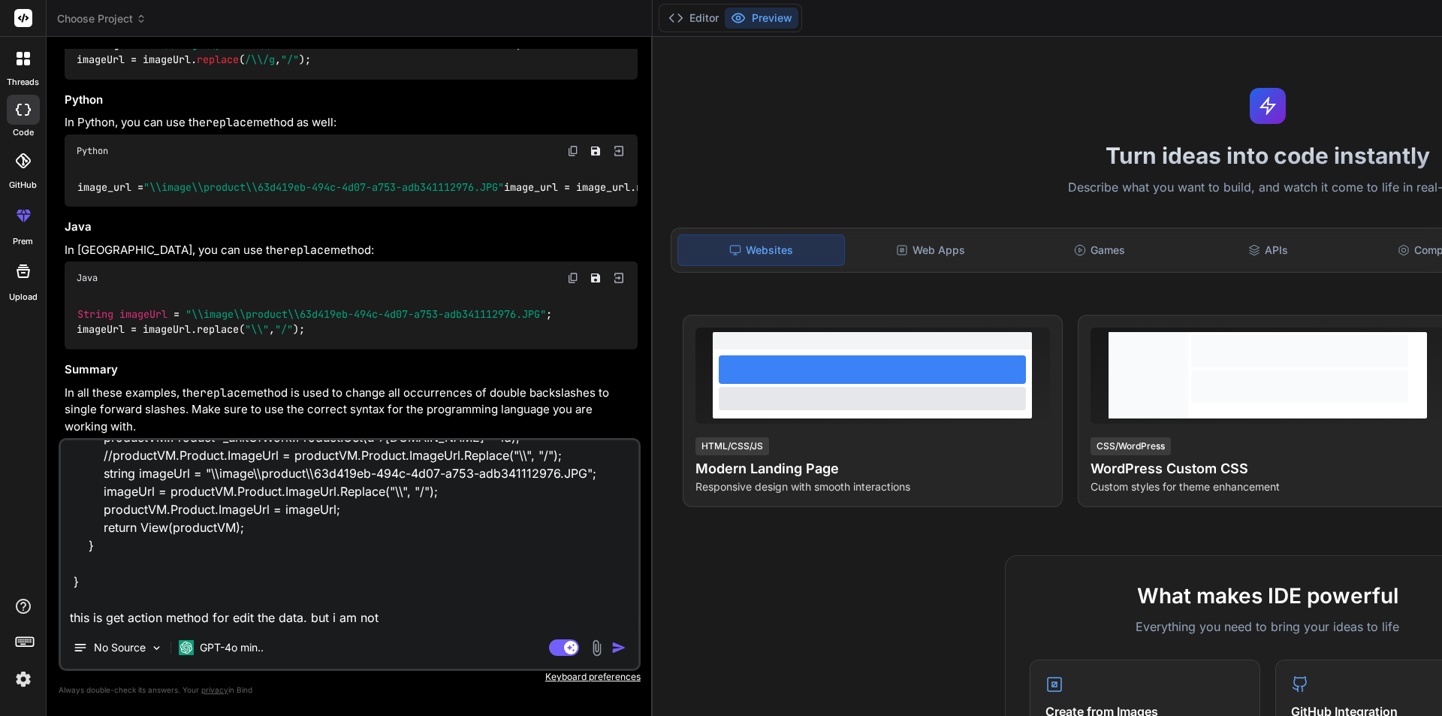
type textarea "public IActionResult Upsert(int? id) { ProductVM productVM = new() { CategoryLi…"
type textarea "x"
type textarea "public IActionResult Upsert(int? id) { ProductVM productVM = new() { CategoryLi…"
type textarea "x"
type textarea "public IActionResult Upsert(int? id) { ProductVM productVM = new() { CategoryLi…"
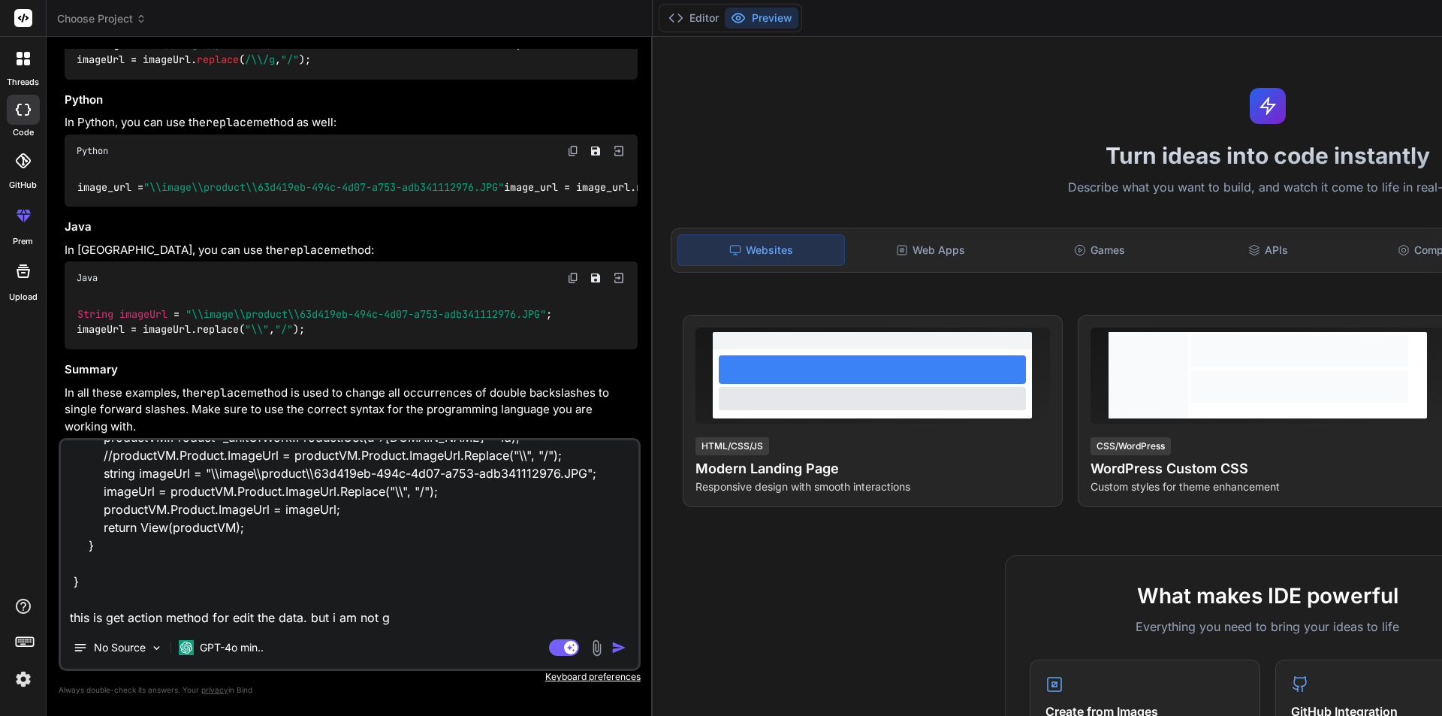
type textarea "x"
type textarea "public IActionResult Upsert(int? id) { ProductVM productVM = new() { CategoryLi…"
type textarea "x"
type textarea "public IActionResult Upsert(int? id) { ProductVM productVM = new() { CategoryLi…"
type textarea "x"
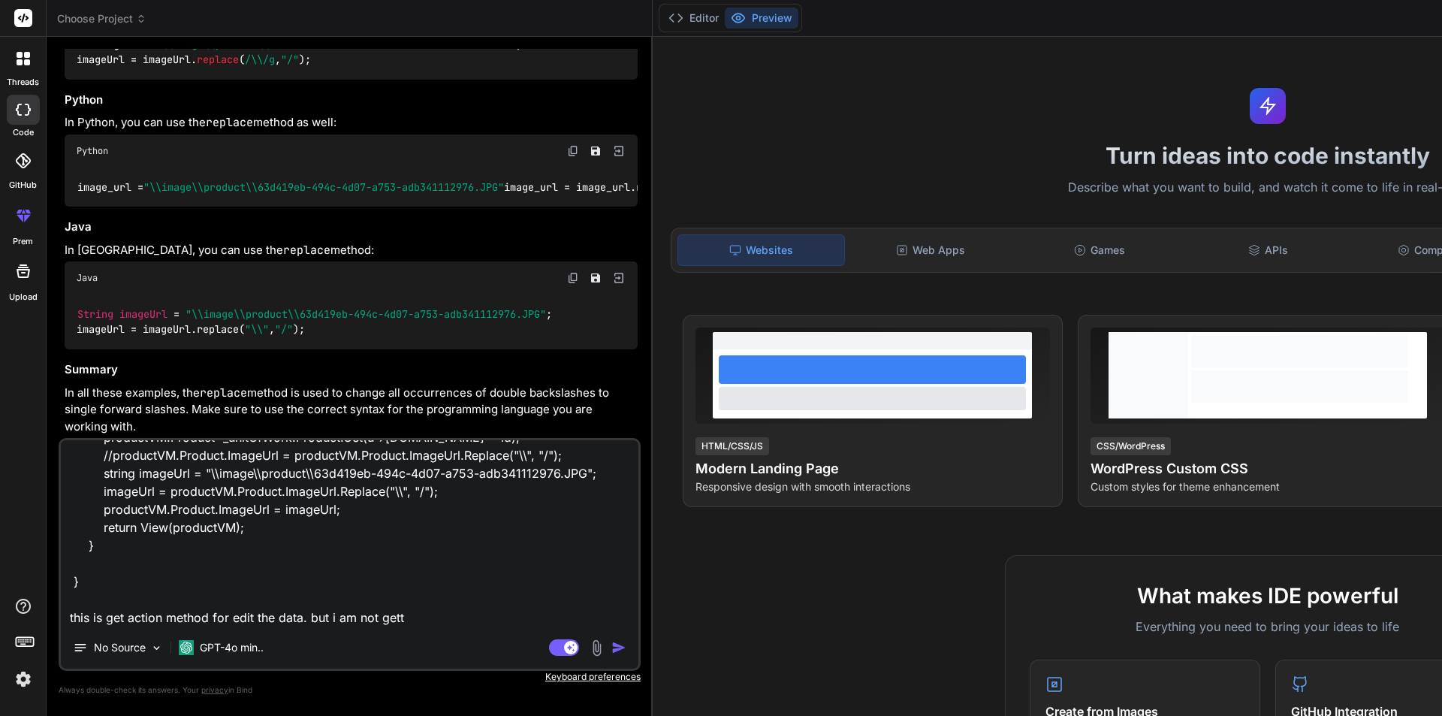
type textarea "public IActionResult Upsert(int? id) { ProductVM productVM = new() { CategoryLi…"
type textarea "x"
type textarea "public IActionResult Upsert(int? id) { ProductVM productVM = new() { CategoryLi…"
type textarea "x"
type textarea "public IActionResult Upsert(int? id) { ProductVM productVM = new() { CategoryLi…"
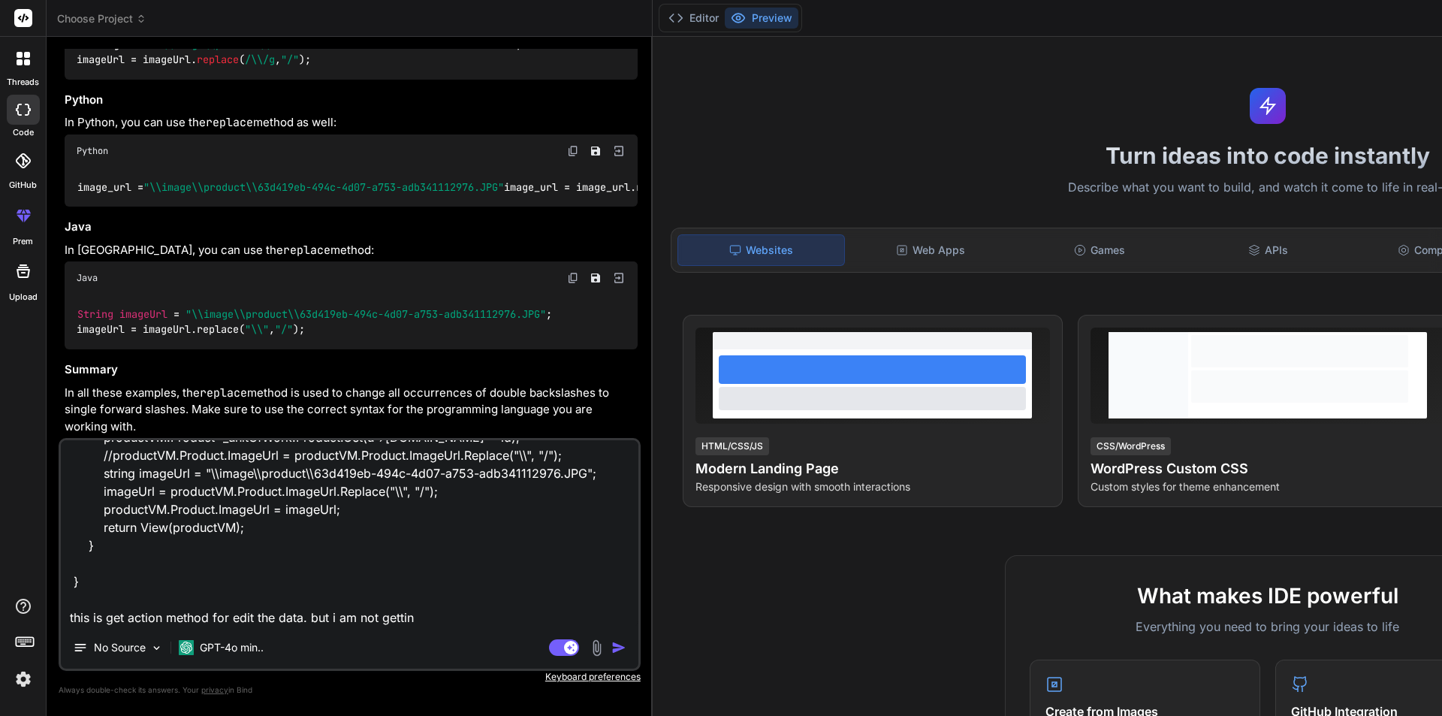
type textarea "x"
type textarea "public IActionResult Upsert(int? id) { ProductVM productVM = new() { CategoryLi…"
type textarea "x"
type textarea "public IActionResult Upsert(int? id) { ProductVM productVM = new() { CategoryLi…"
type textarea "x"
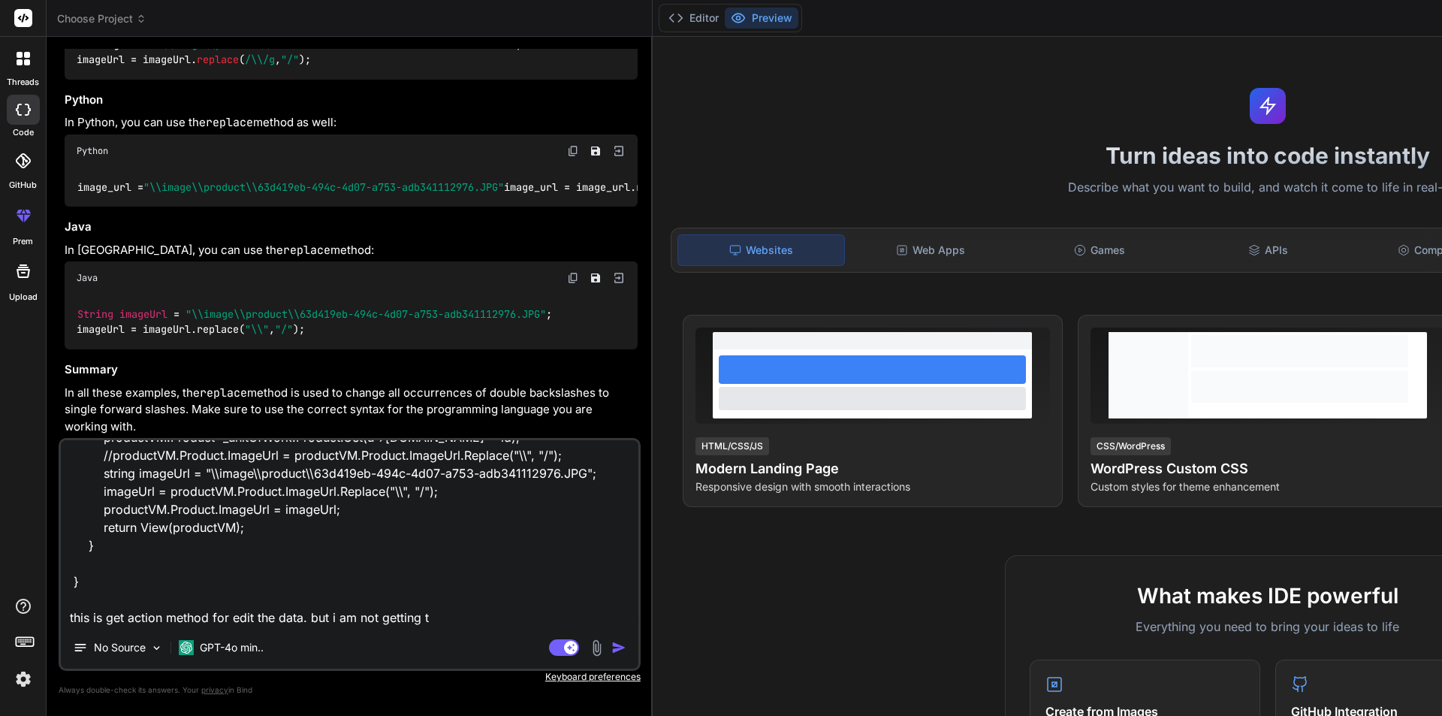
type textarea "public IActionResult Upsert(int? id) { ProductVM productVM = new() { CategoryLi…"
type textarea "x"
type textarea "public IActionResult Upsert(int? id) { ProductVM productVM = new() { CategoryLi…"
type textarea "x"
type textarea "public IActionResult Upsert(int? id) { ProductVM productVM = new() { CategoryLi…"
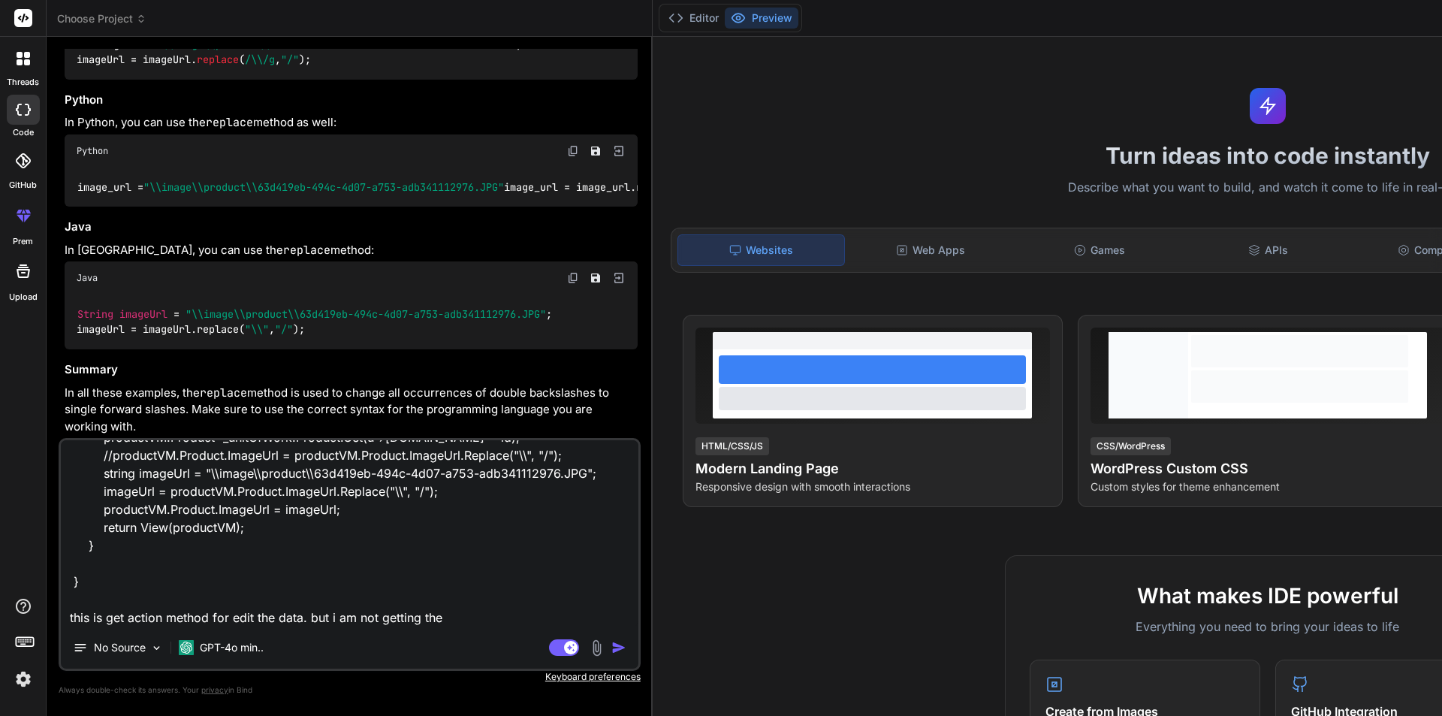
type textarea "x"
type textarea "public IActionResult Upsert(int? id) { ProductVM productVM = new() { CategoryLi…"
type textarea "x"
type textarea "public IActionResult Upsert(int? id) { ProductVM productVM = new() { CategoryLi…"
type textarea "x"
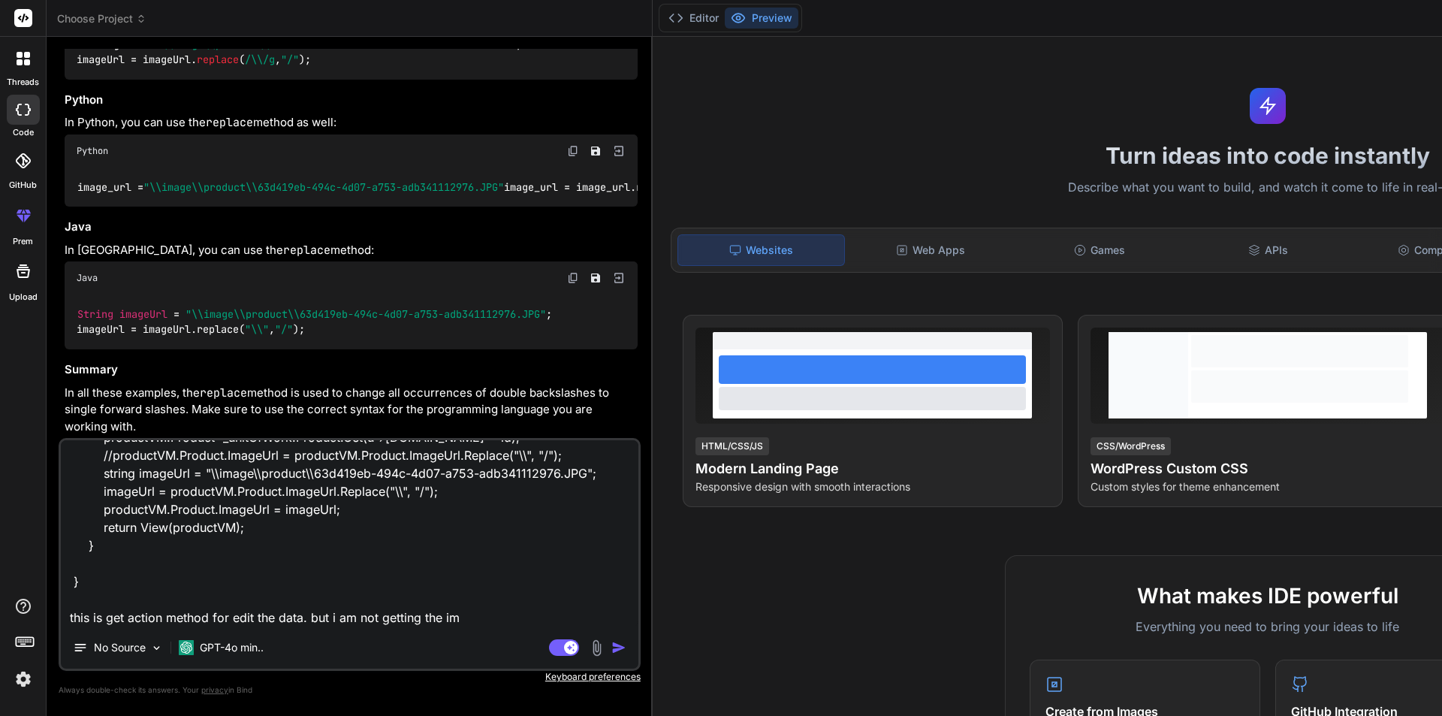
type textarea "public IActionResult Upsert(int? id) { ProductVM productVM = new() { CategoryLi…"
type textarea "x"
type textarea "public IActionResult Upsert(int? id) { ProductVM productVM = new() { CategoryLi…"
type textarea "x"
type textarea "public IActionResult Upsert(int? id) { ProductVM productVM = new() { CategoryLi…"
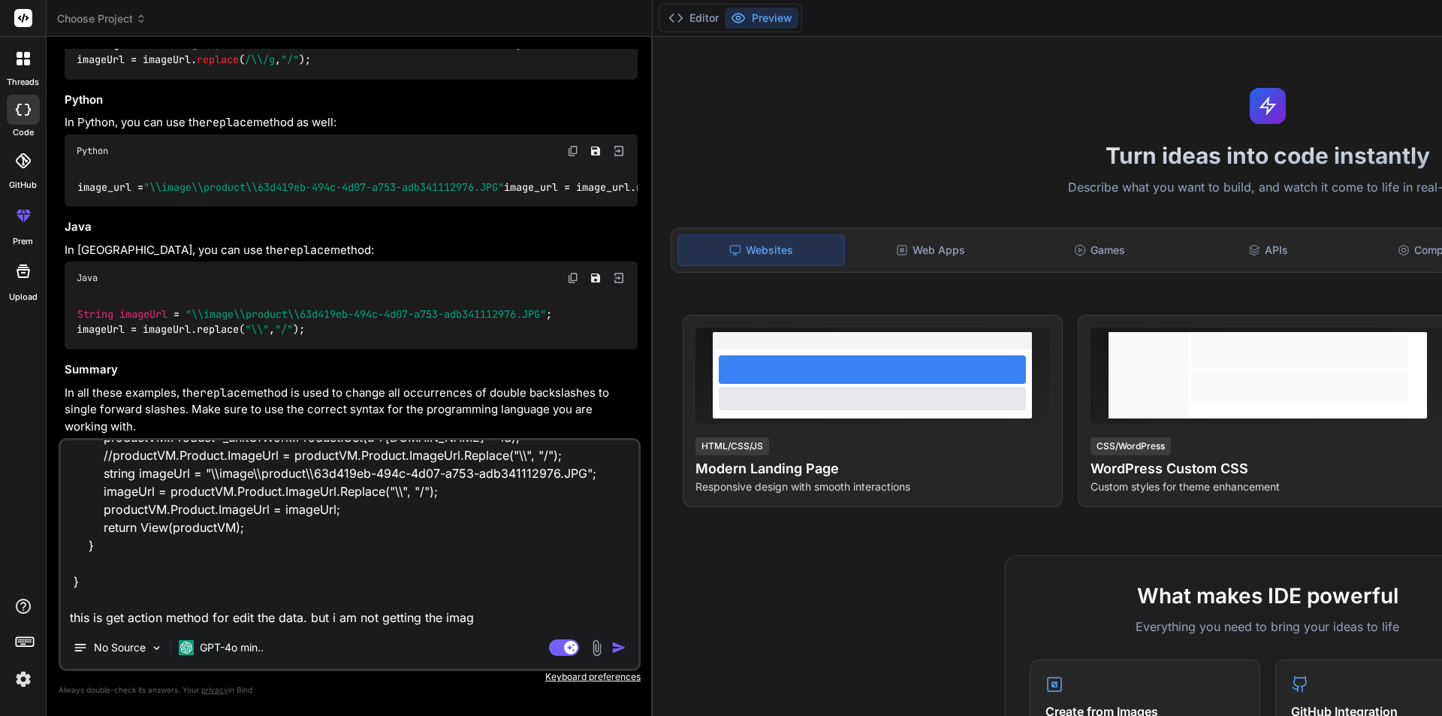
type textarea "x"
type textarea "public IActionResult Upsert(int? id) { ProductVM productVM = new() { CategoryLi…"
type textarea "x"
type textarea "public IActionResult Upsert(int? id) { ProductVM productVM = new() { CategoryLi…"
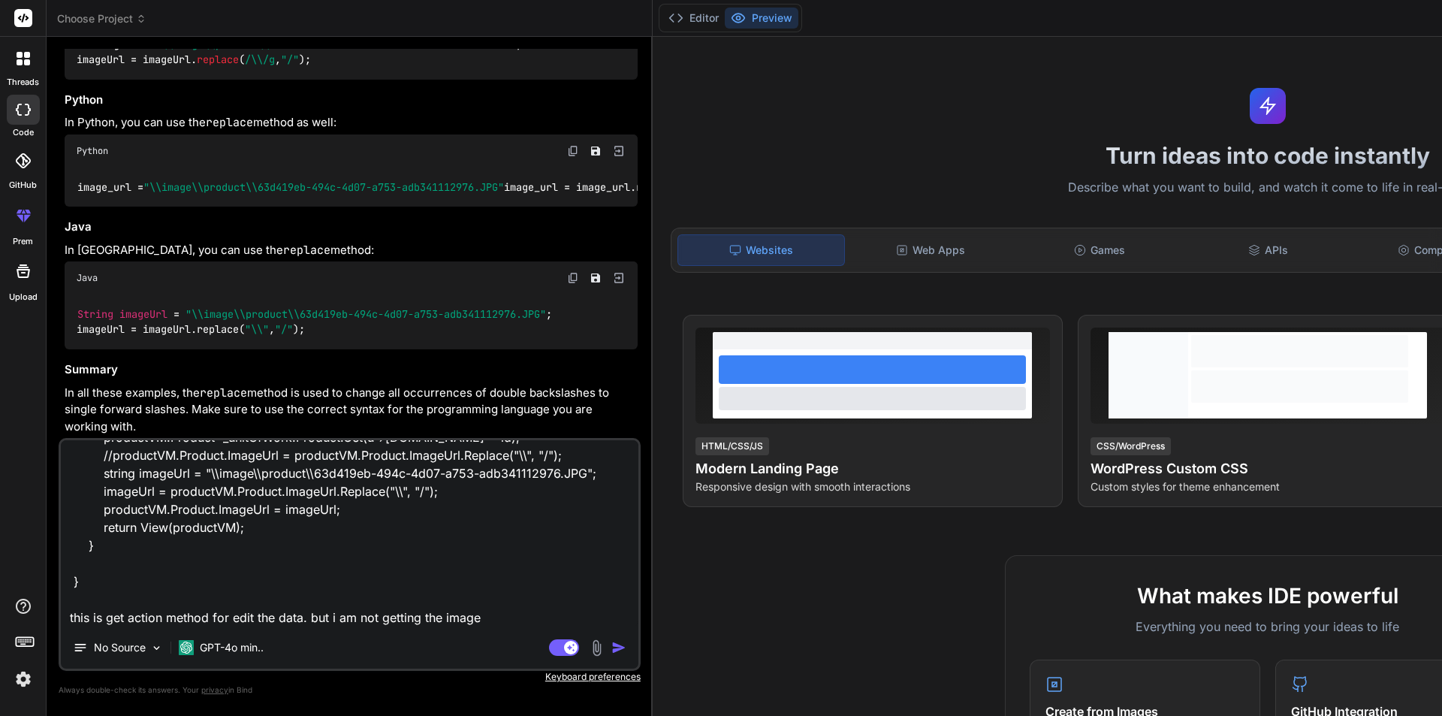
type textarea "x"
type textarea "public IActionResult Upsert(int? id) { ProductVM productVM = new() { CategoryLi…"
type textarea "x"
type textarea "public IActionResult Upsert(int? id) { ProductVM productVM = new() { CategoryLi…"
type textarea "x"
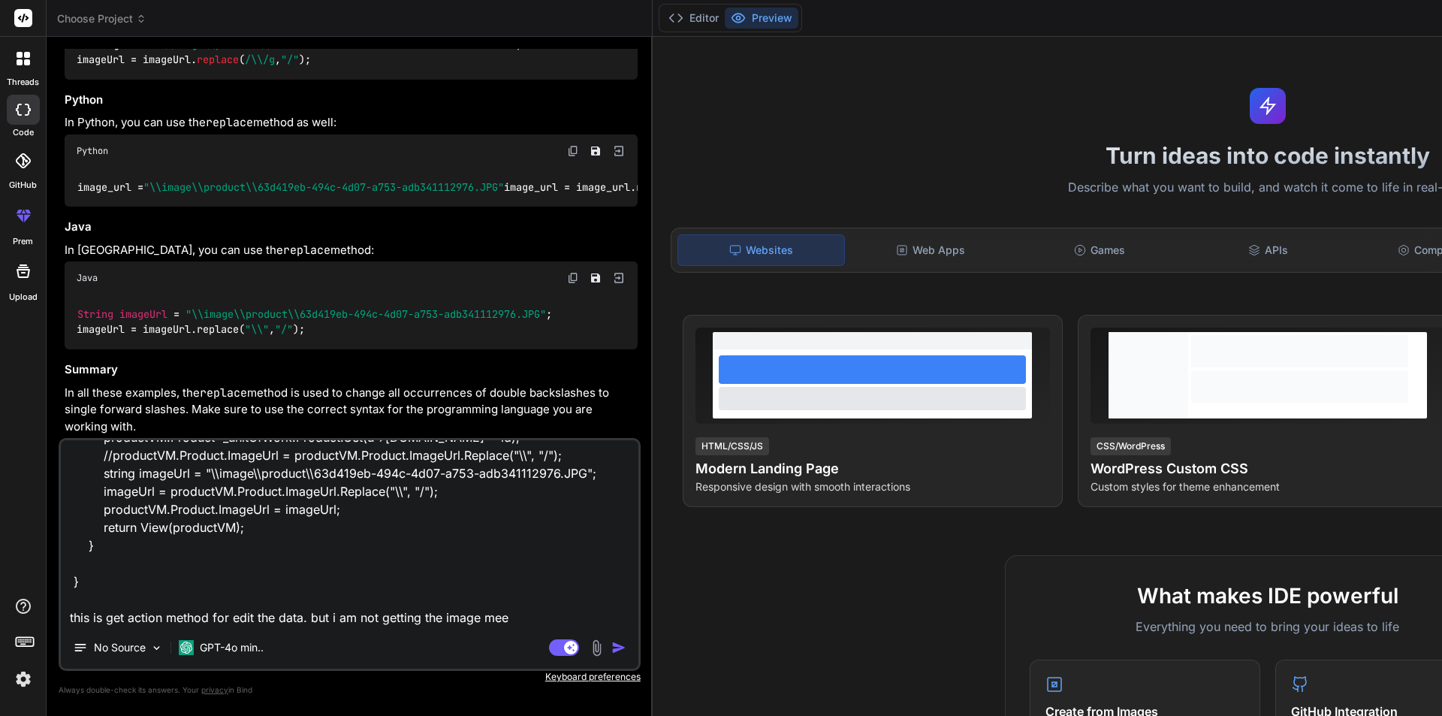
type textarea "public IActionResult Upsert(int? id) { ProductVM productVM = new() { CategoryLi…"
type textarea "x"
type textarea "public IActionResult Upsert(int? id) { ProductVM productVM = new() { CategoryLi…"
type textarea "x"
type textarea "public IActionResult Upsert(int? id) { ProductVM productVM = new() { CategoryLi…"
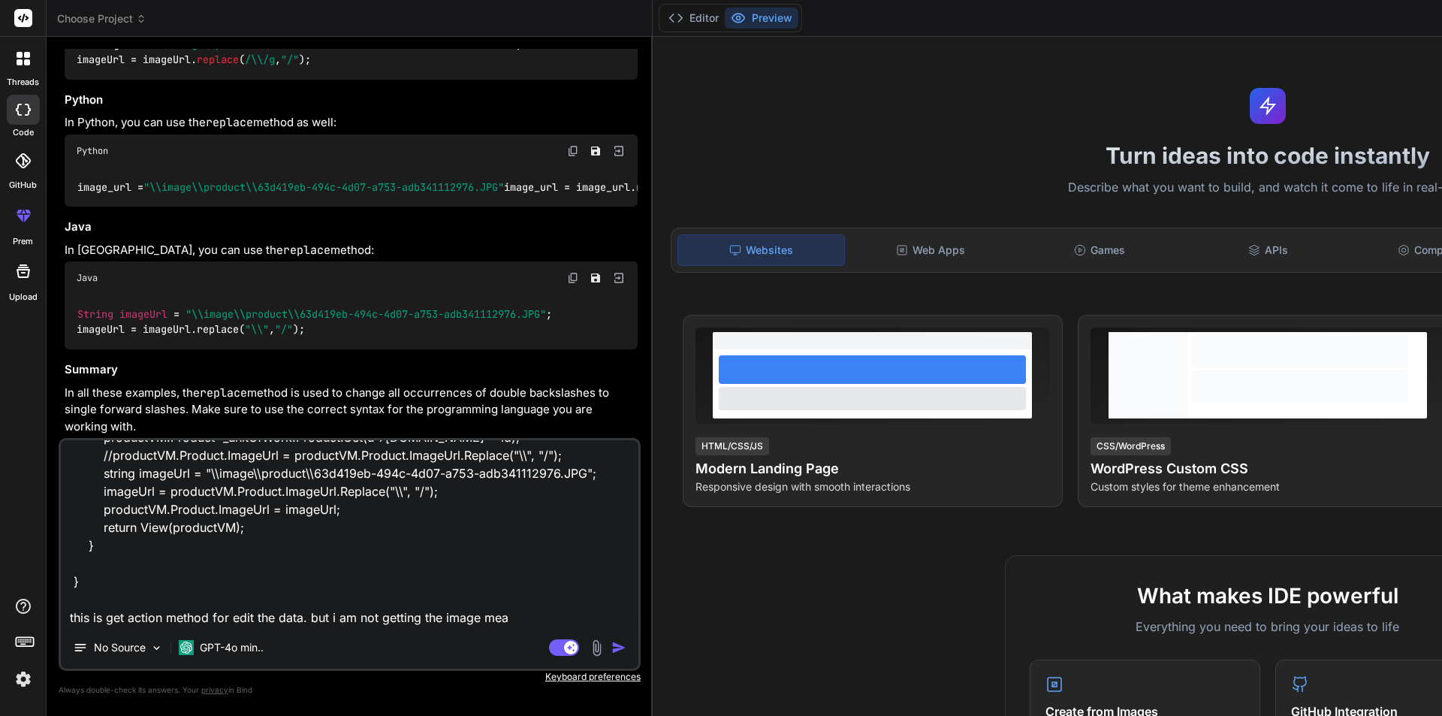
type textarea "x"
type textarea "public IActionResult Upsert(int? id) { ProductVM productVM = new() { CategoryLi…"
type textarea "x"
type textarea "public IActionResult Upsert(int? id) { ProductVM productVM = new() { CategoryLi…"
type textarea "x"
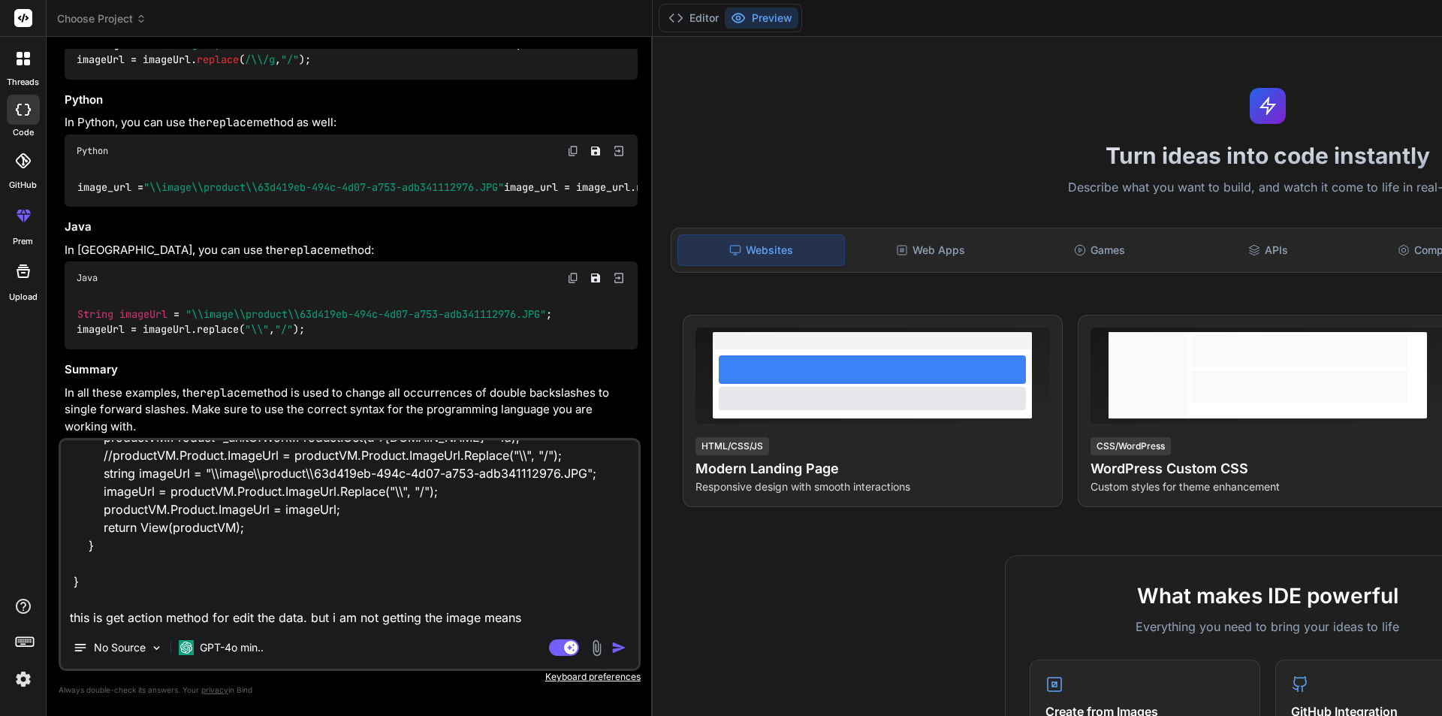
type textarea "public IActionResult Upsert(int? id) { ProductVM productVM = new() { CategoryLi…"
type textarea "x"
type textarea "public IActionResult Upsert(int? id) { ProductVM productVM = new() { CategoryLi…"
type textarea "x"
type textarea "public IActionResult Upsert(int? id) { ProductVM productVM = new() { CategoryLi…"
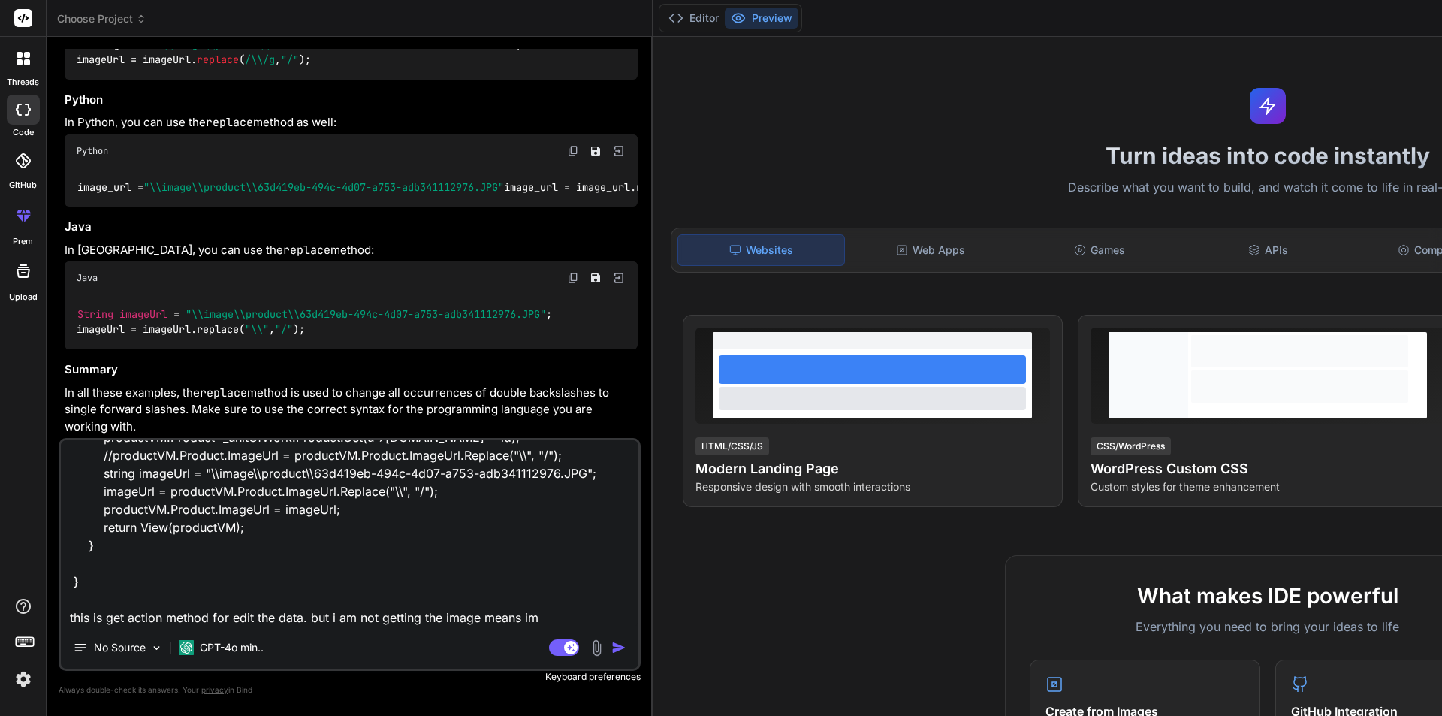
type textarea "x"
type textarea "public IActionResult Upsert(int? id) { ProductVM productVM = new() { CategoryLi…"
type textarea "x"
type textarea "public IActionResult Upsert(int? id) { ProductVM productVM = new() { CategoryLi…"
type textarea "x"
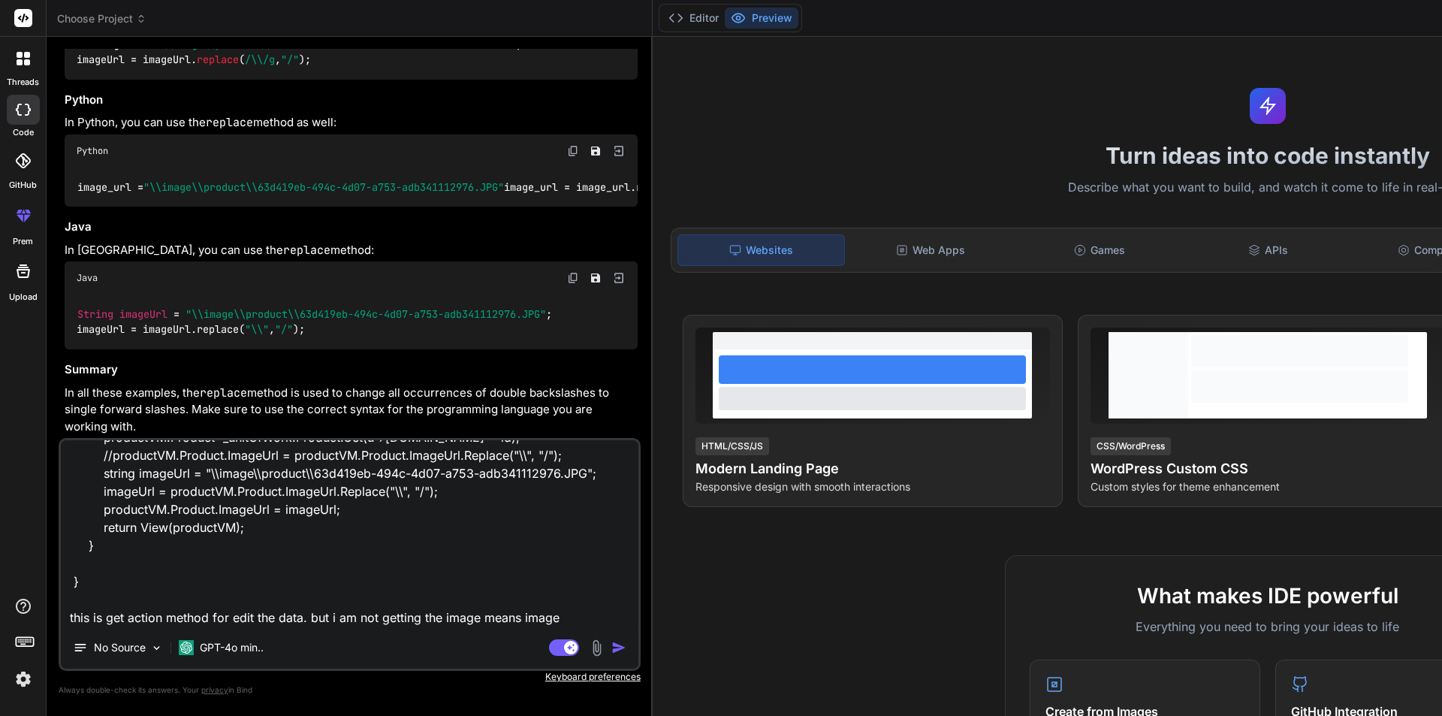
type textarea "public IActionResult Upsert(int? id) { ProductVM productVM = new() { CategoryLi…"
type textarea "x"
type textarea "public IActionResult Upsert(int? id) { ProductVM productVM = new() { CategoryLi…"
type textarea "x"
type textarea "public IActionResult Upsert(int? id) { ProductVM productVM = new() { CategoryLi…"
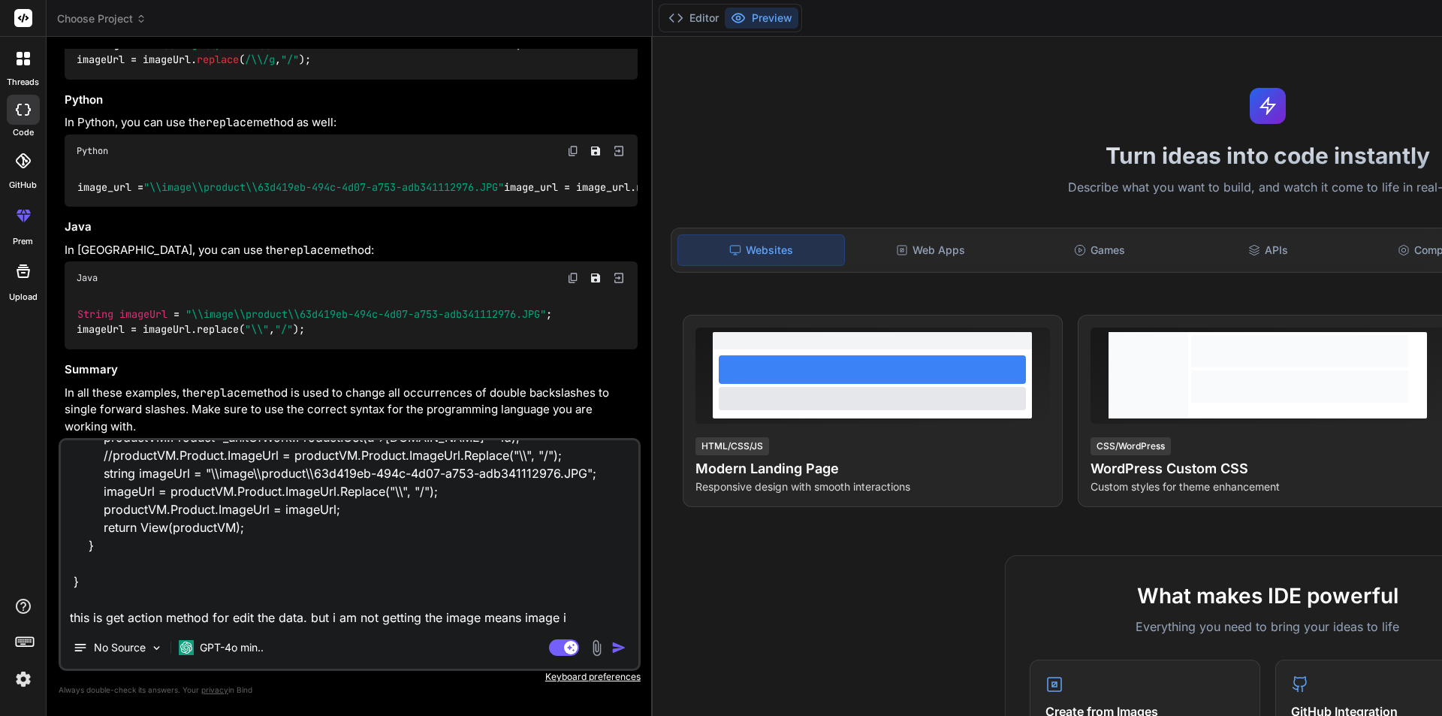
type textarea "x"
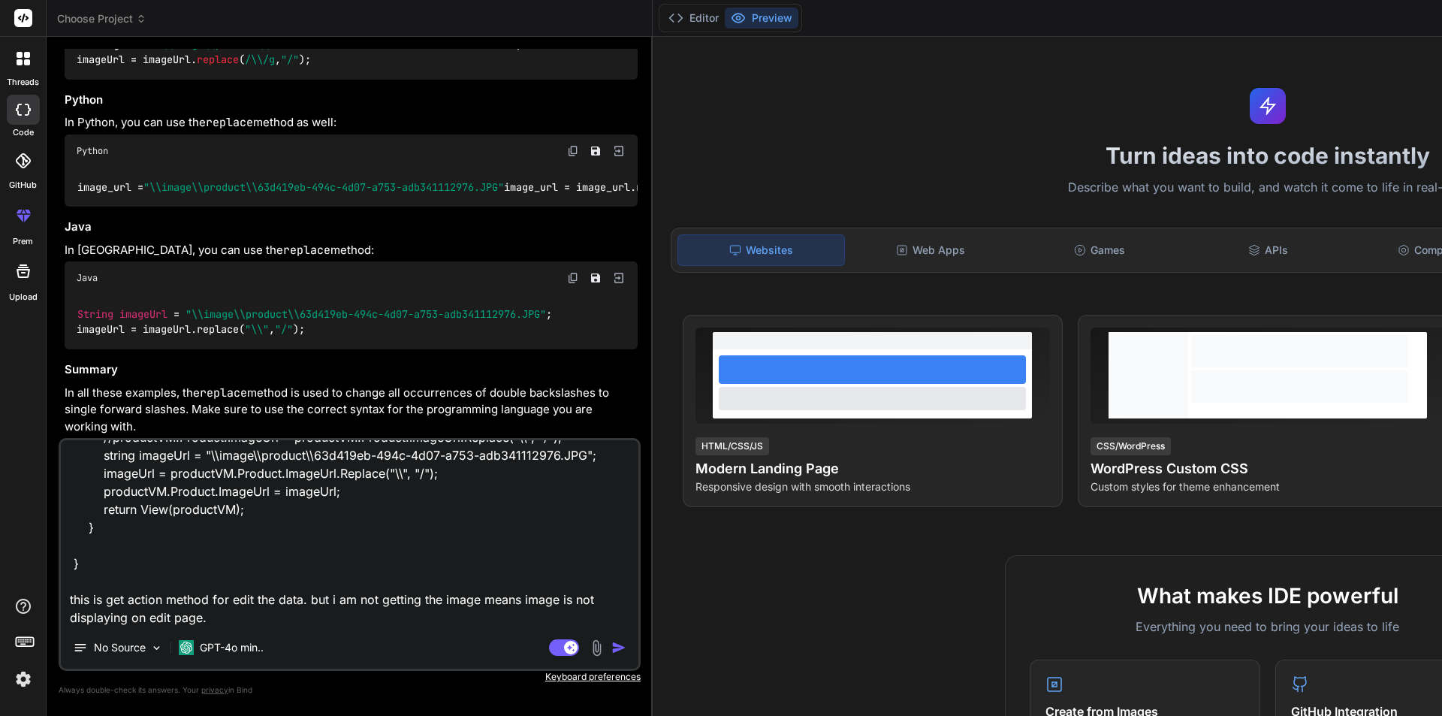
paste textarea "<div class="col-2"> @* <img src="@Url.Content(Model.Product.ImageUrl)" width="1…"
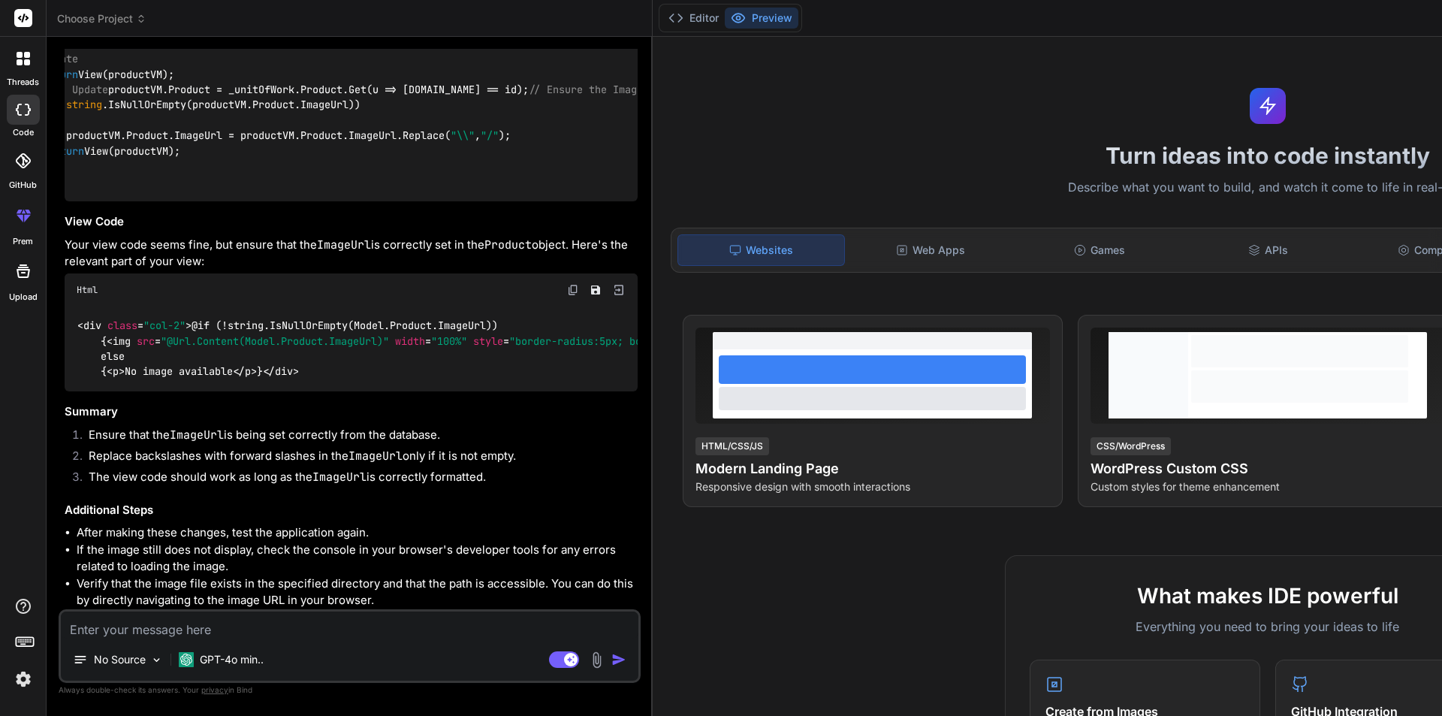
scroll to position [0, 0]
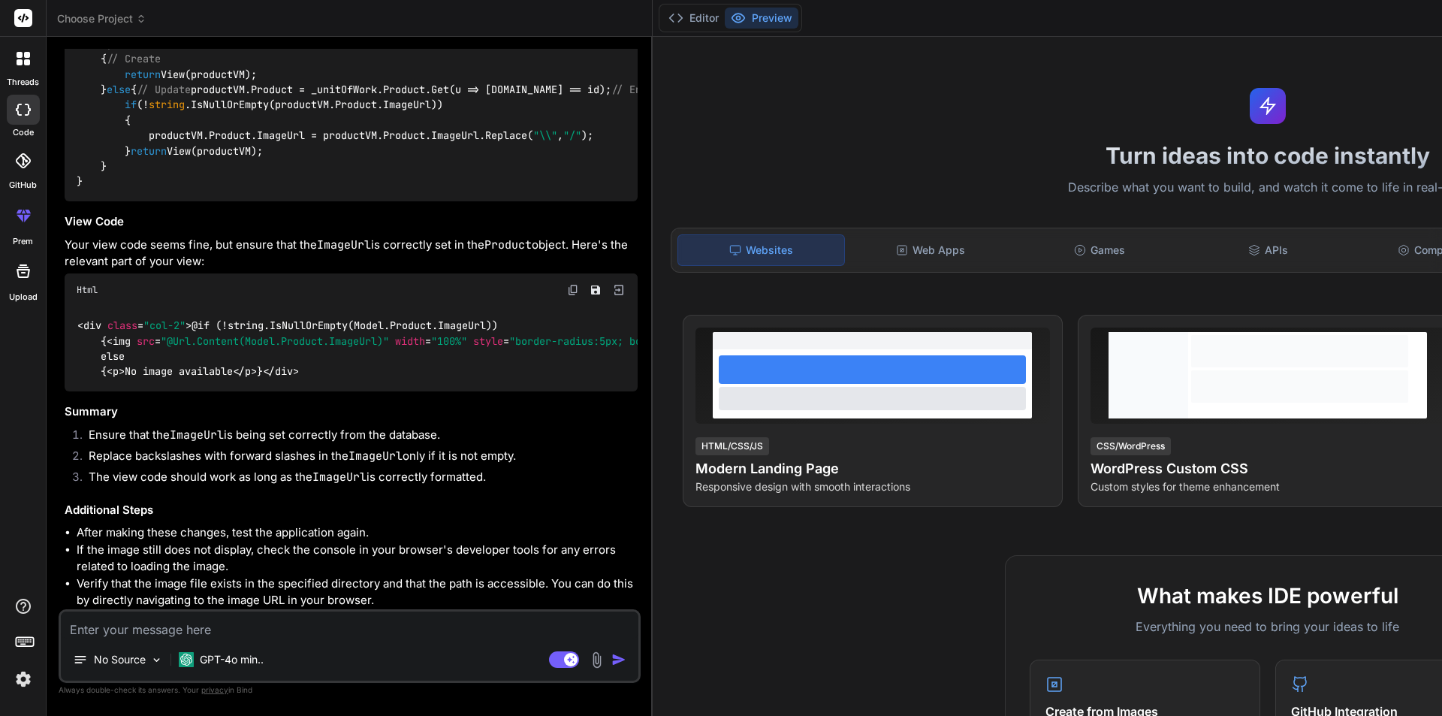
drag, startPoint x: 118, startPoint y: 391, endPoint x: 140, endPoint y: 456, distance: 68.9
click at [140, 201] on div "public IActionResult Upsert ( int ? id ) { ProductVM productVM = new () { Categ…" at bounding box center [351, 44] width 573 height 315
copy code "// Ensure the ImageUrl is correctly formatted if (! string .IsNullOrEmpty(produ…"
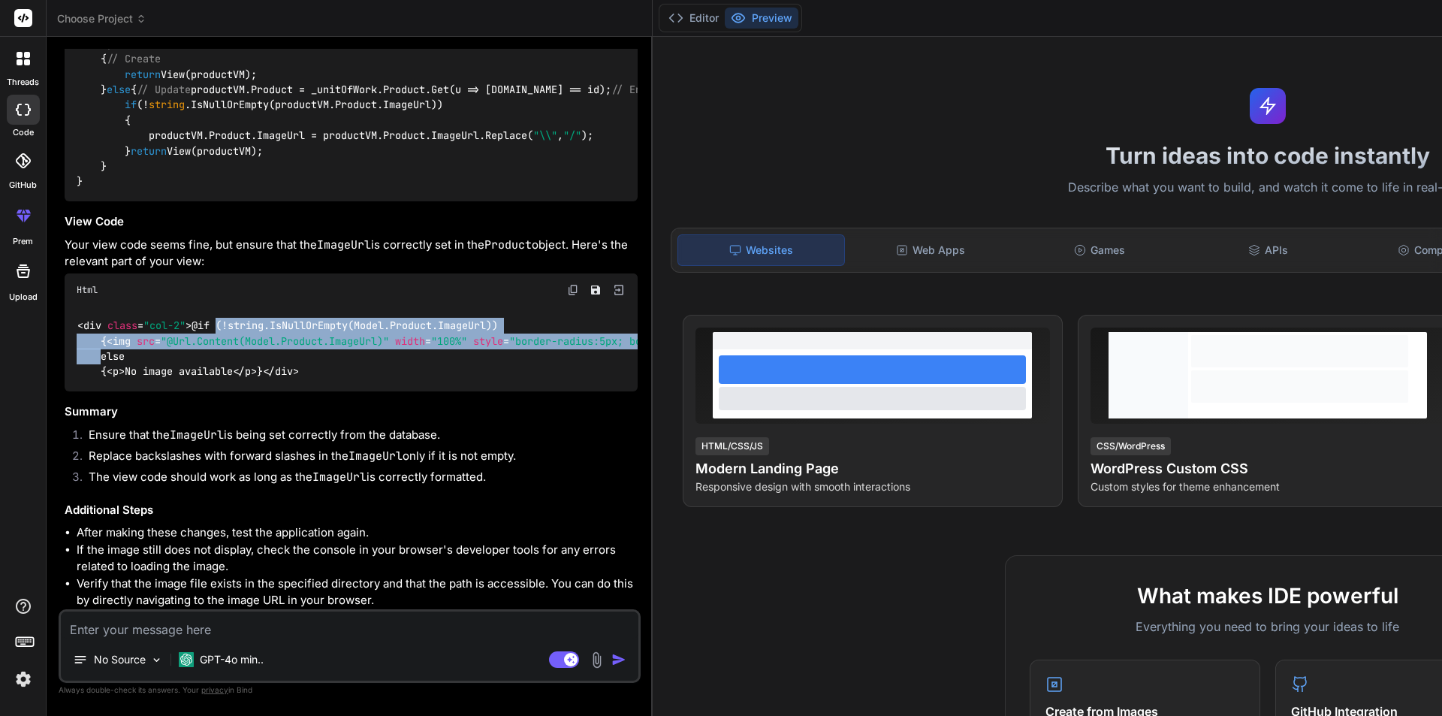
drag, startPoint x: 98, startPoint y: 237, endPoint x: 112, endPoint y: 287, distance: 51.6
click at [112, 306] on div "< div class = "col-2" > @if (!string.IsNullOrEmpty(Model.Product.ImageUrl)) { <…" at bounding box center [351, 349] width 573 height 86
copy code "@if (!string.IsNullOrEmpty(Model.Product.ImageUrl)) { < img src = "@Url.Content…"
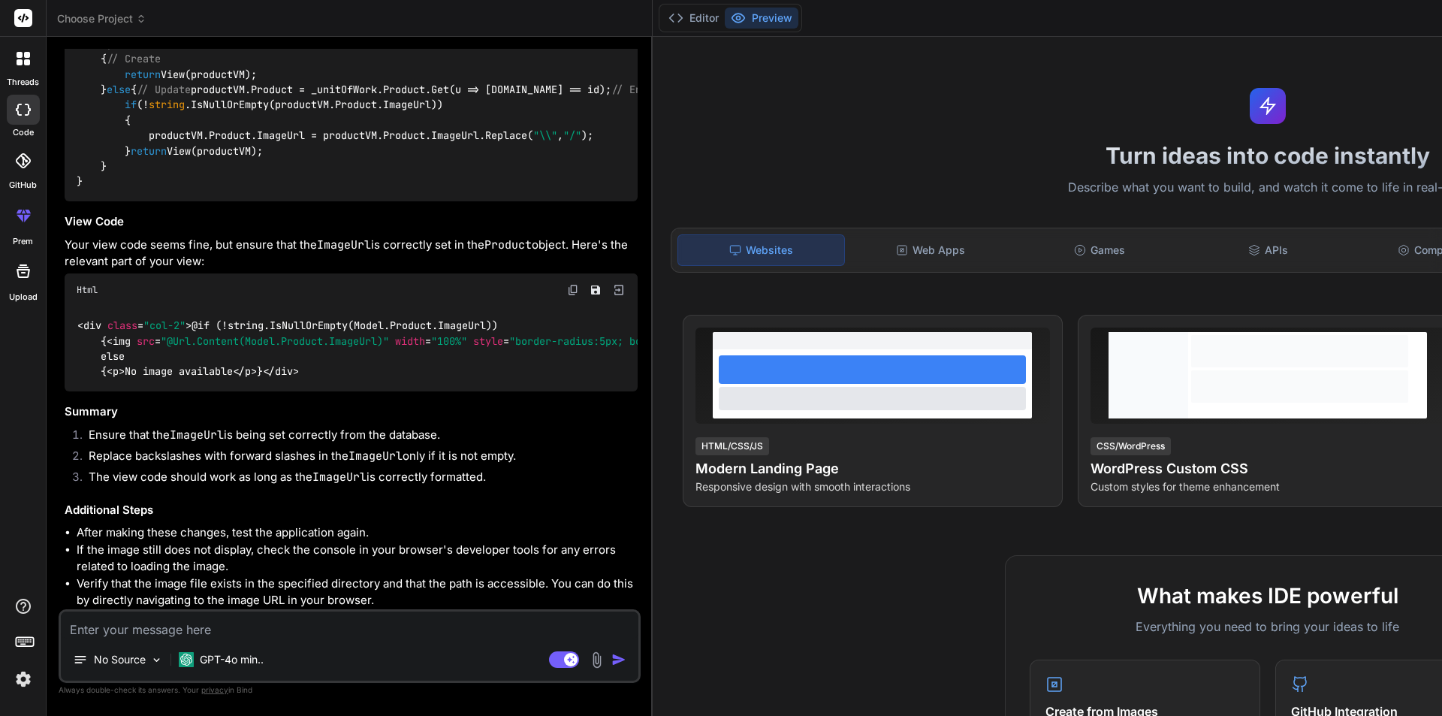
click at [210, 628] on textarea at bounding box center [350, 624] width 578 height 27
click at [207, 636] on textarea at bounding box center [350, 624] width 578 height 27
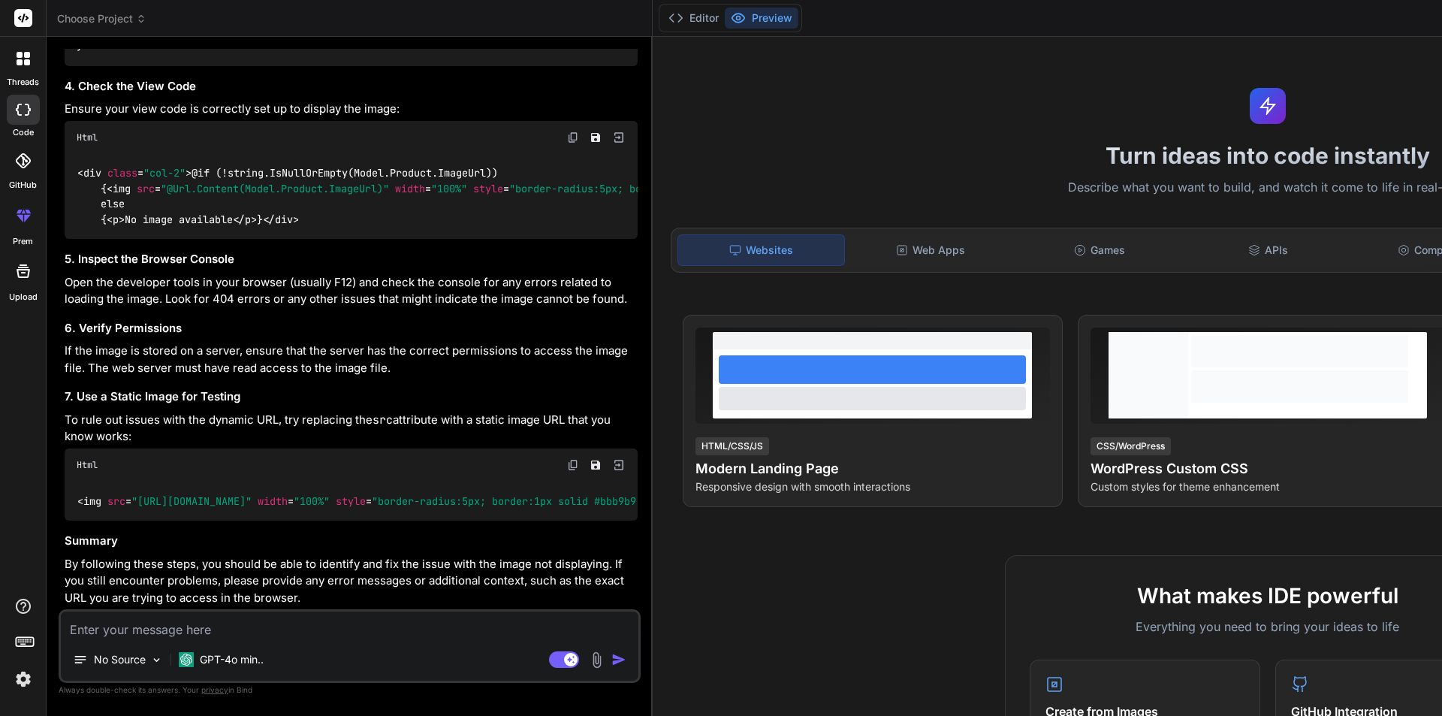
scroll to position [10916, 0]
drag, startPoint x: 136, startPoint y: 542, endPoint x: 225, endPoint y: 533, distance: 89.1
click at [225, 521] on div "< img src = "[URL][DOMAIN_NAME]" width = "100%" style = "border-radius:5px; bor…" at bounding box center [351, 501] width 573 height 39
click at [144, 581] on p "By following these steps, you should be able to identify and fix the issue with…" at bounding box center [351, 581] width 573 height 51
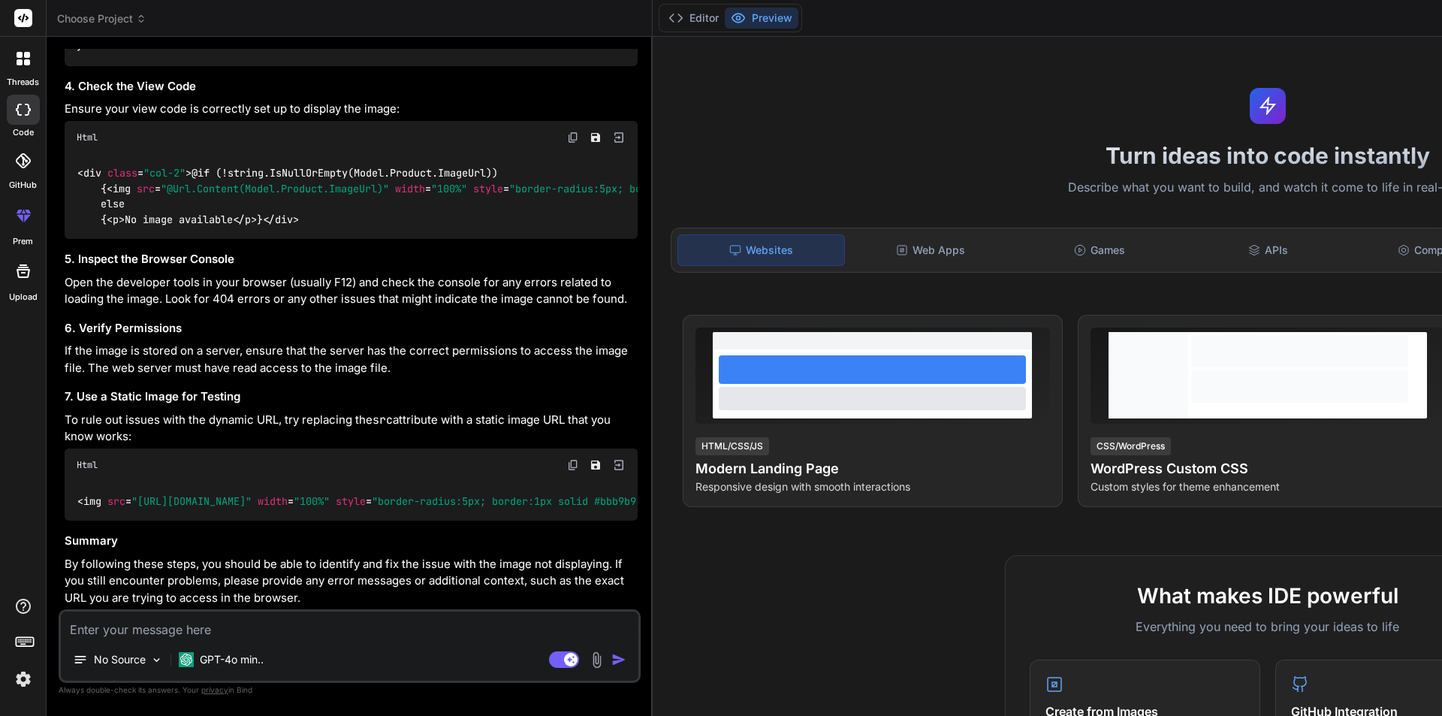
click at [328, 620] on textarea at bounding box center [350, 624] width 578 height 27
paste textarea "@model ProductVM <div class="card shadow border-0 my-4"> <div class="card-heade…"
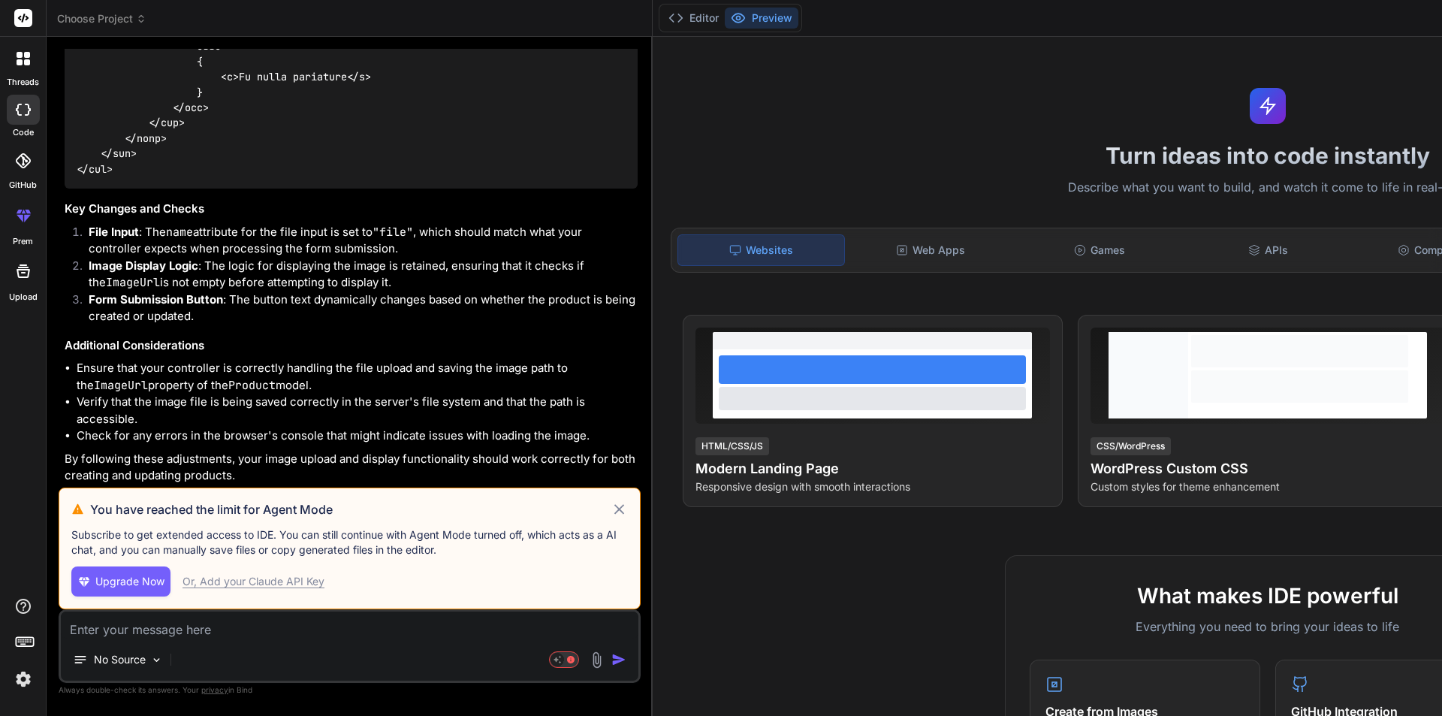
scroll to position [13181, 0]
click at [611, 500] on icon at bounding box center [619, 509] width 17 height 18
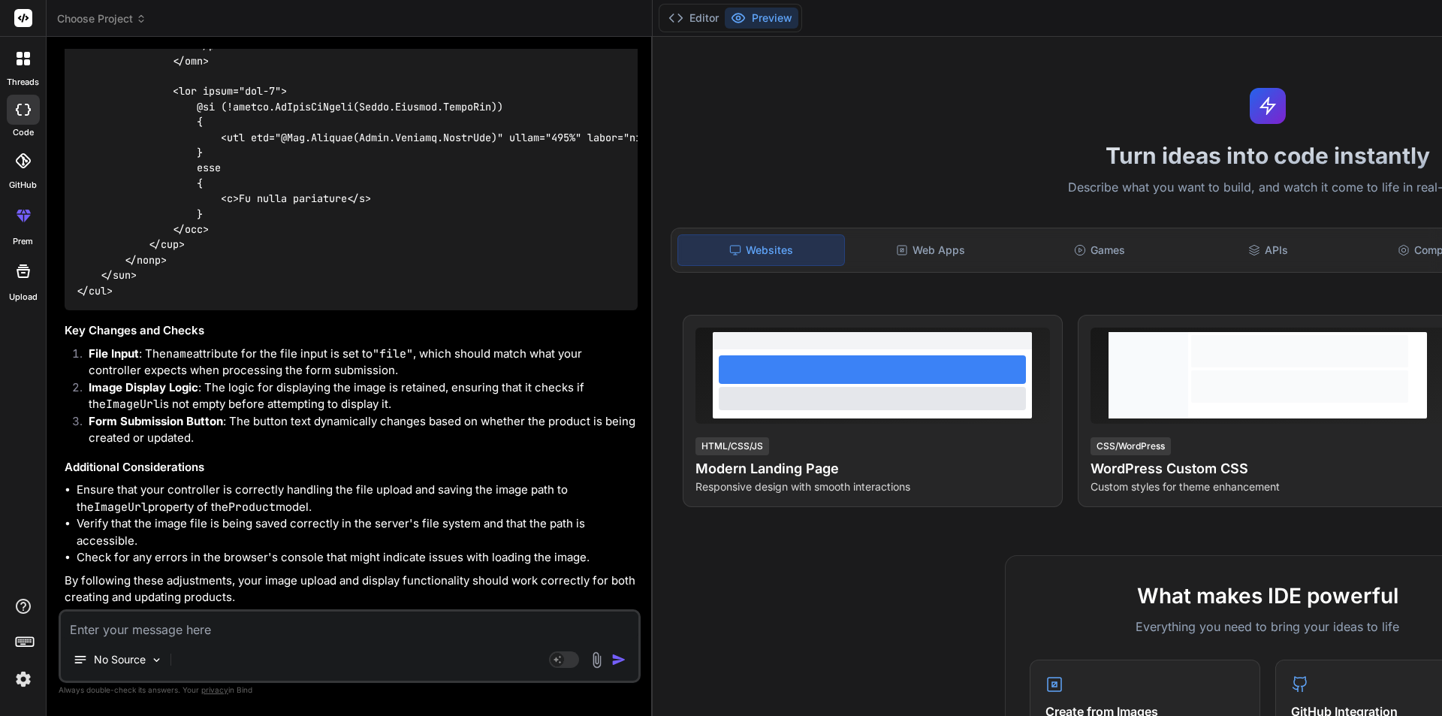
scroll to position [12580, 0]
